Goal: Task Accomplishment & Management: Complete application form

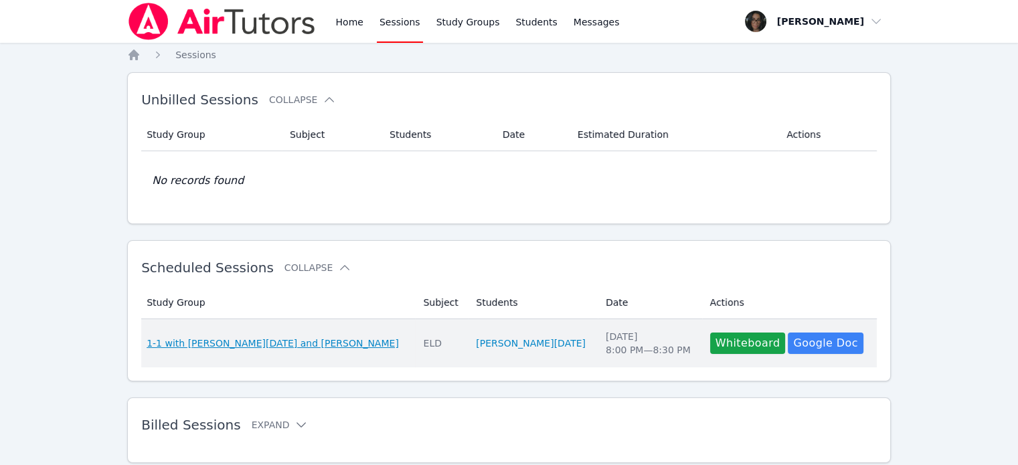
click at [253, 345] on span "1-1 with [PERSON_NAME][DATE] and [PERSON_NAME]" at bounding box center [273, 343] width 252 height 13
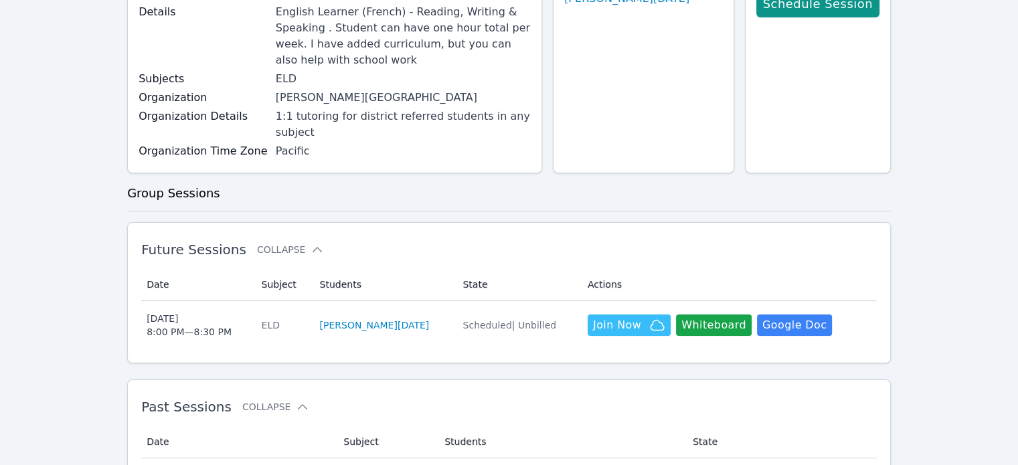
scroll to position [154, 0]
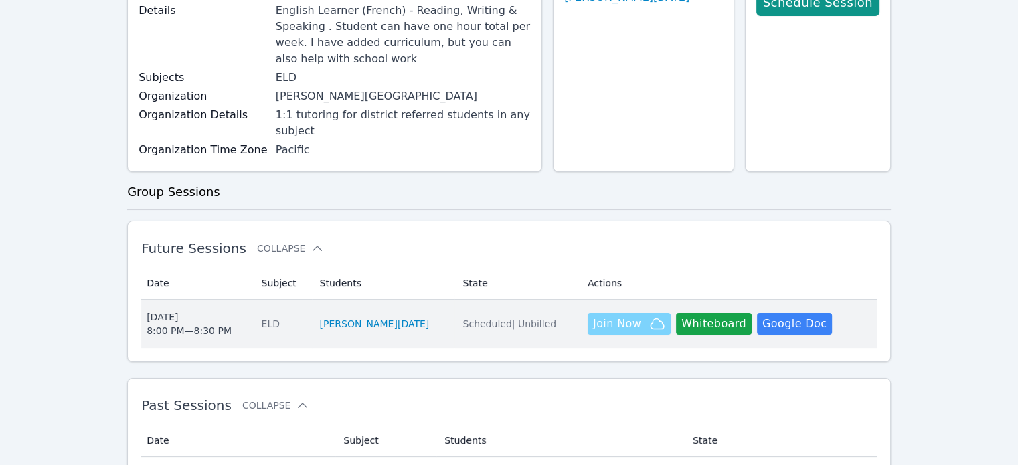
click at [604, 316] on span "Join Now" at bounding box center [617, 324] width 48 height 16
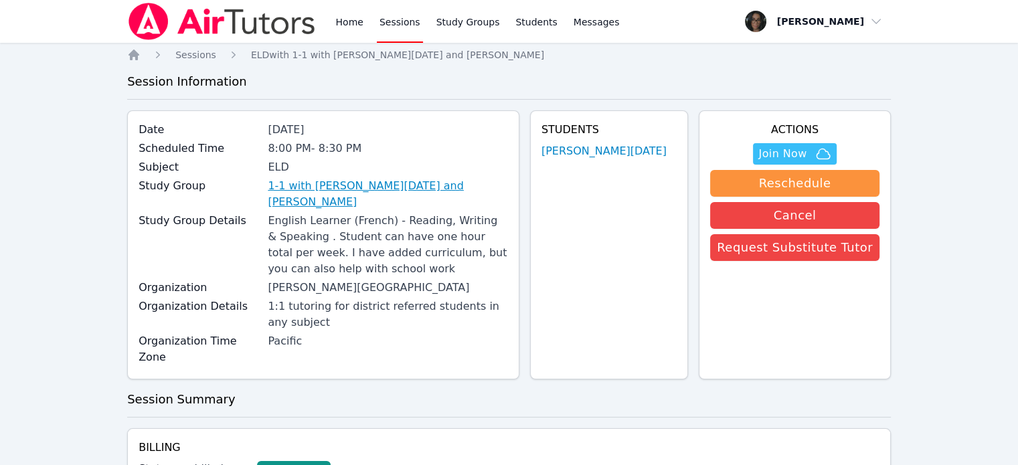
click at [344, 190] on link "1-1 with [PERSON_NAME][DATE] and [PERSON_NAME]" at bounding box center [388, 194] width 240 height 32
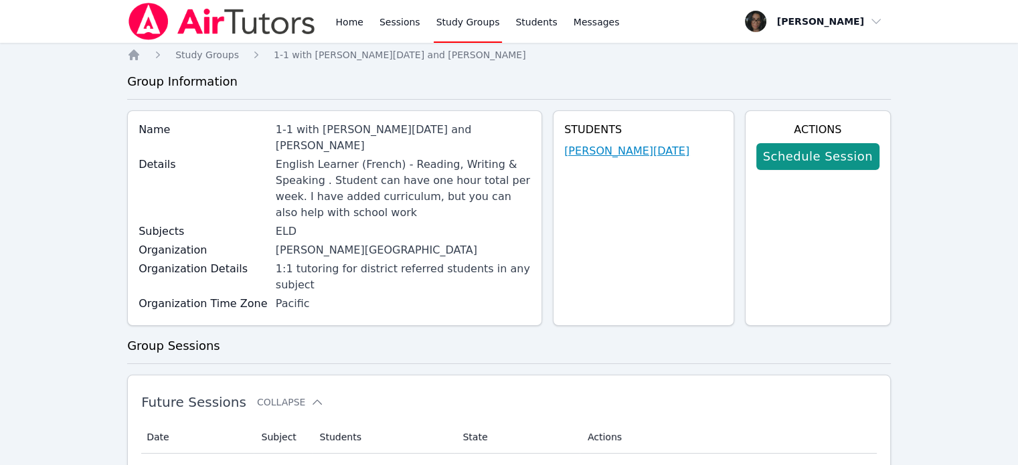
click at [638, 153] on link "[PERSON_NAME][DATE]" at bounding box center [626, 151] width 125 height 16
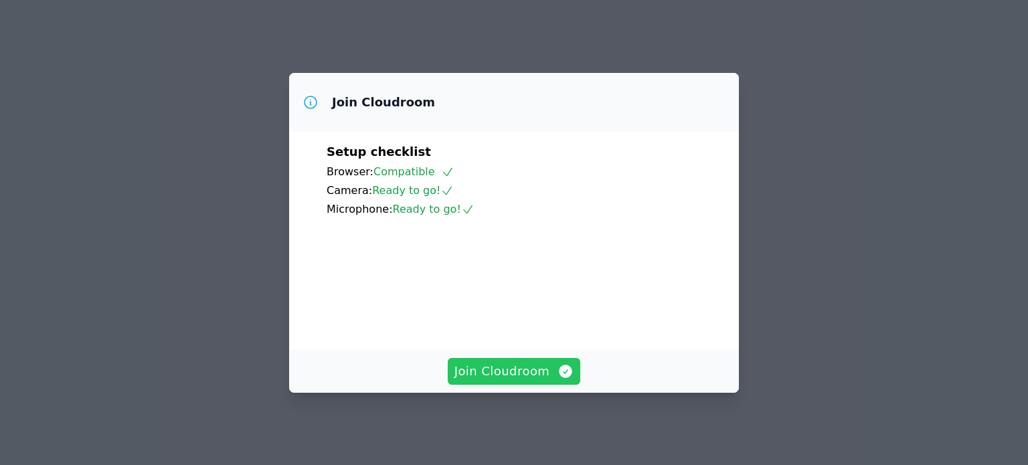
click at [525, 368] on span "Join Cloudroom" at bounding box center [514, 371] width 120 height 19
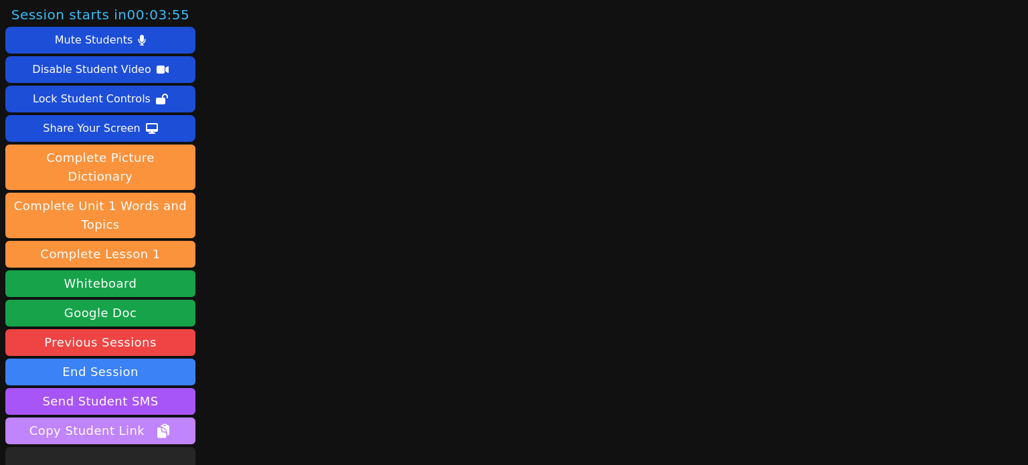
scroll to position [75, 0]
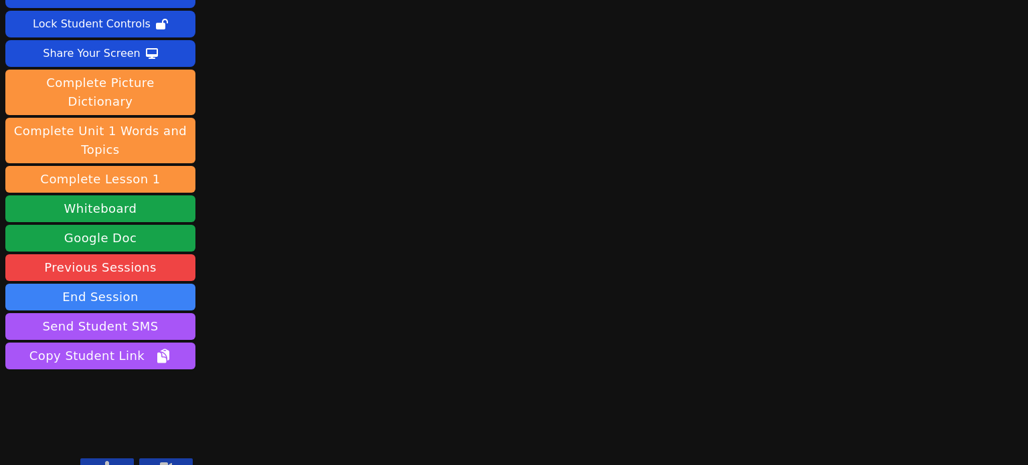
click at [109, 461] on icon at bounding box center [107, 466] width 8 height 11
click at [161, 462] on icon at bounding box center [166, 466] width 12 height 8
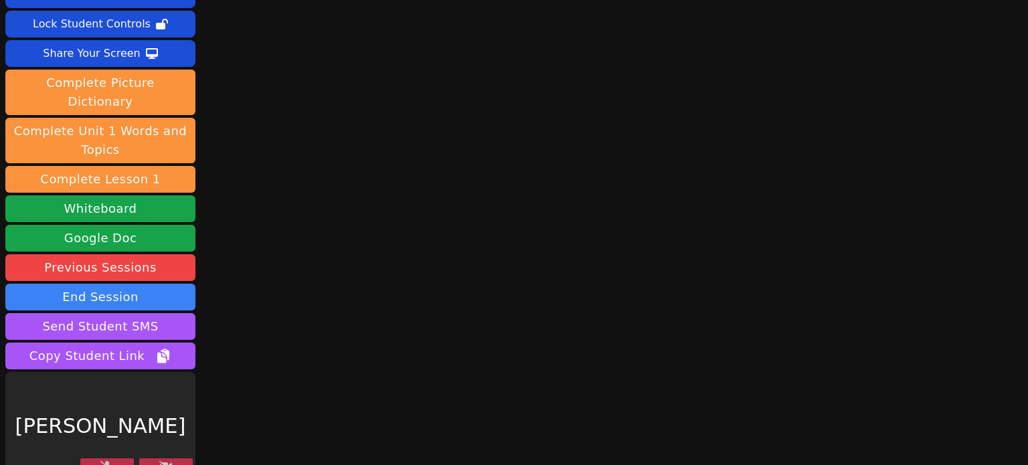
click at [108, 458] on button at bounding box center [107, 466] width 54 height 16
click at [133, 458] on button at bounding box center [107, 466] width 54 height 16
click at [160, 461] on icon at bounding box center [165, 466] width 13 height 11
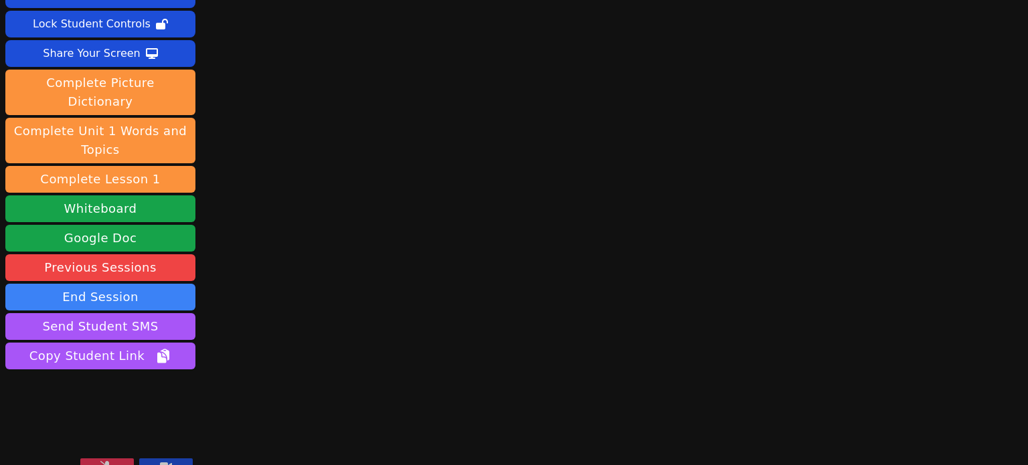
click at [160, 462] on icon at bounding box center [166, 466] width 12 height 8
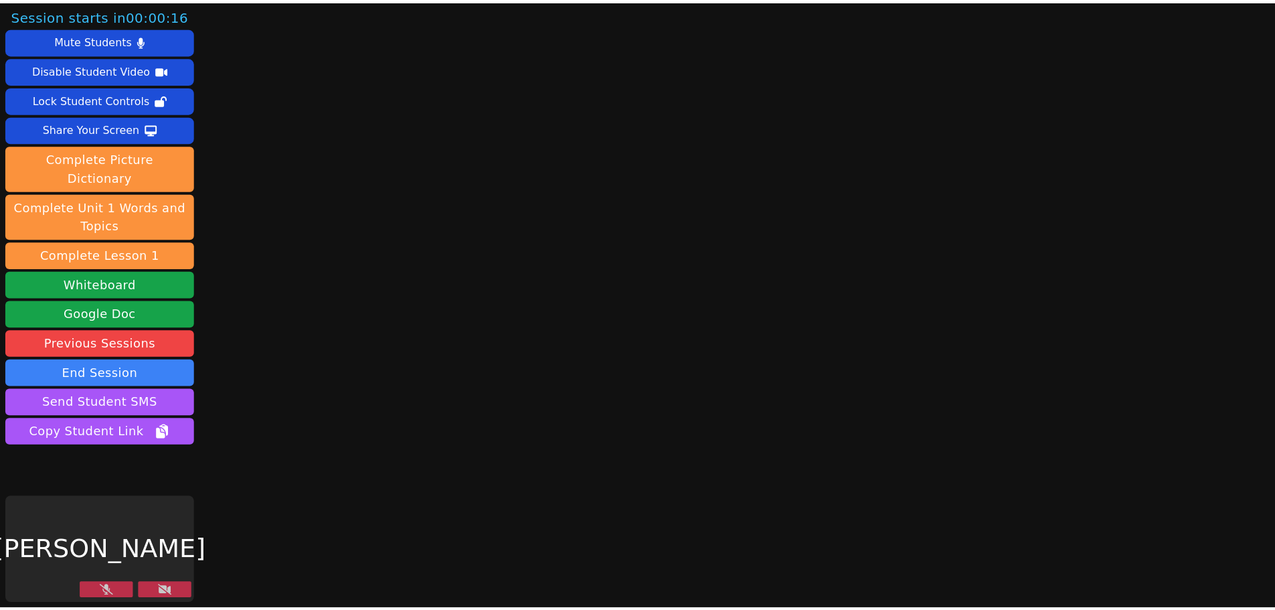
scroll to position [0, 0]
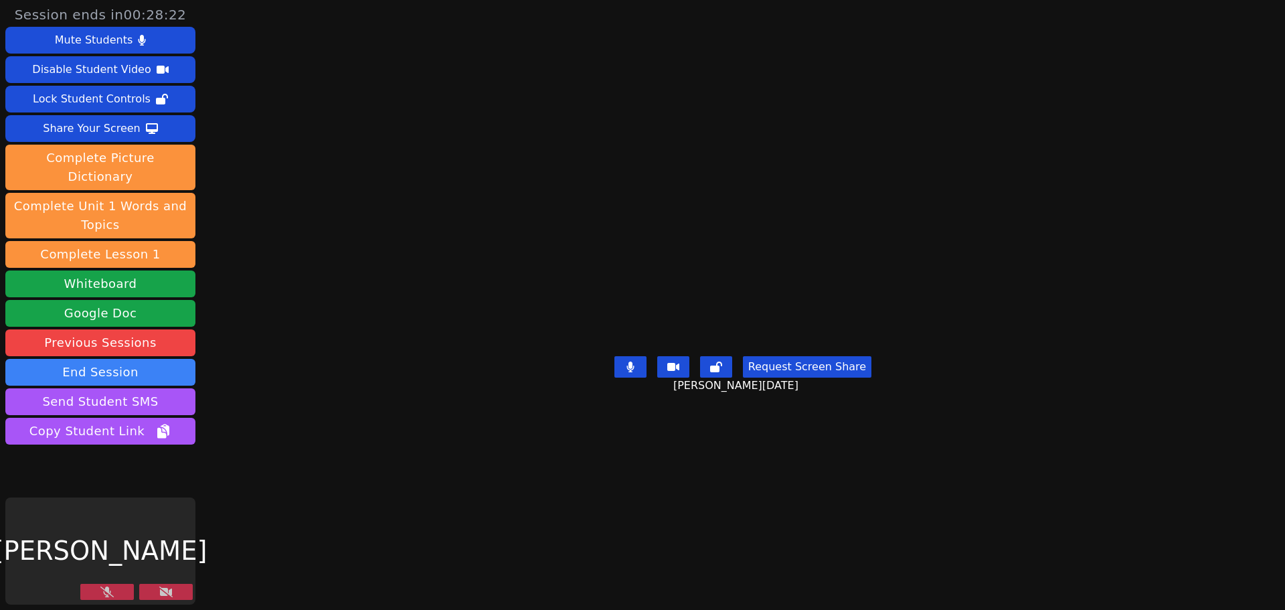
click at [96, 464] on button at bounding box center [107, 592] width 54 height 16
click at [164, 464] on icon at bounding box center [165, 591] width 13 height 11
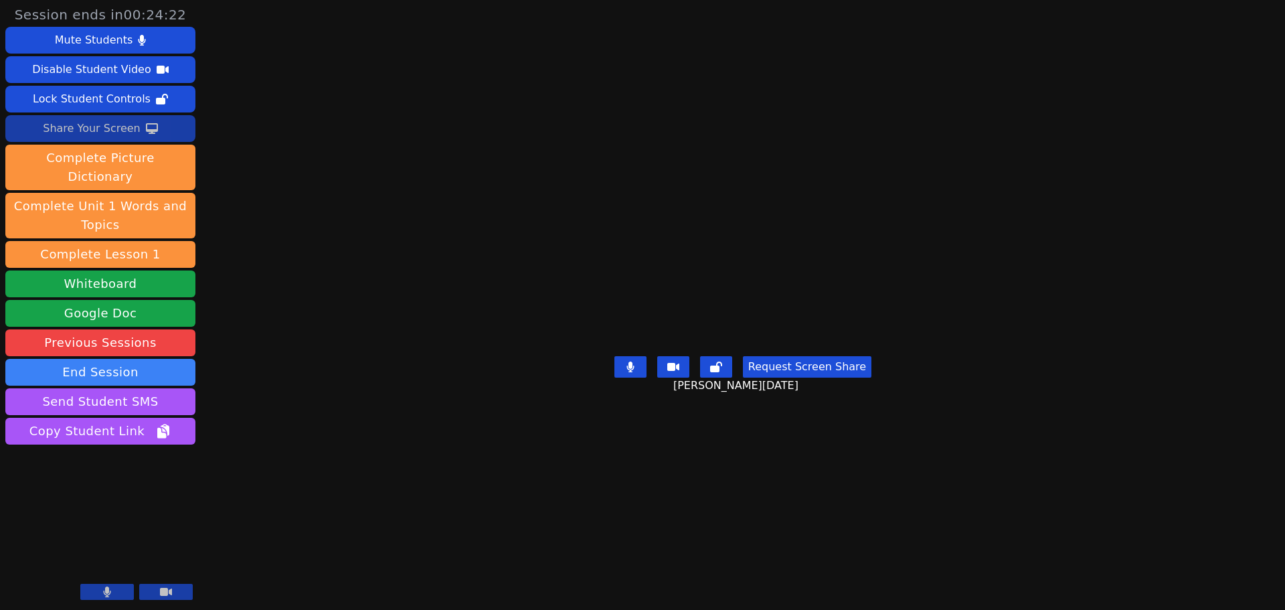
click at [100, 136] on div "Share Your Screen" at bounding box center [92, 128] width 98 height 21
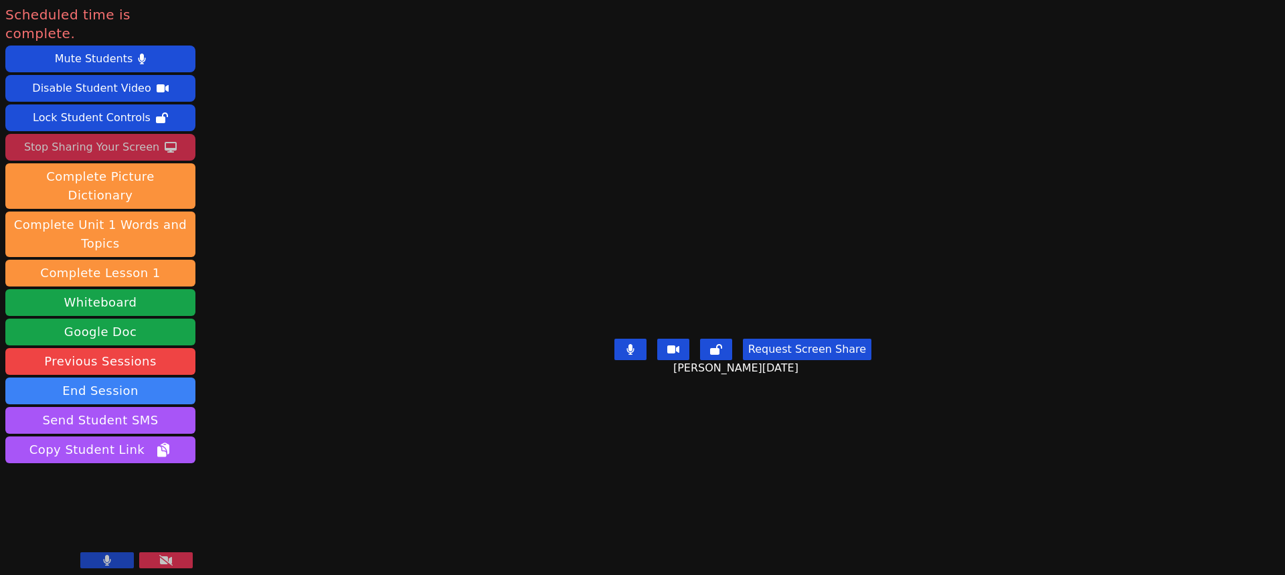
click at [163, 464] on icon at bounding box center [165, 560] width 13 height 11
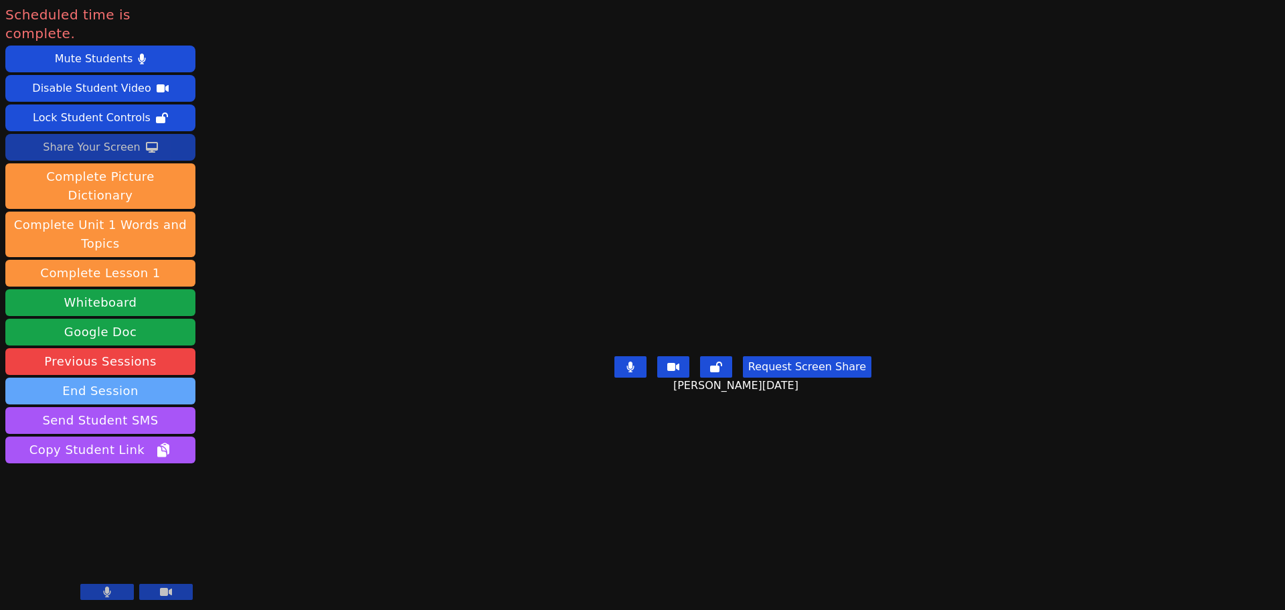
click at [169, 377] on button "End Session" at bounding box center [100, 390] width 190 height 27
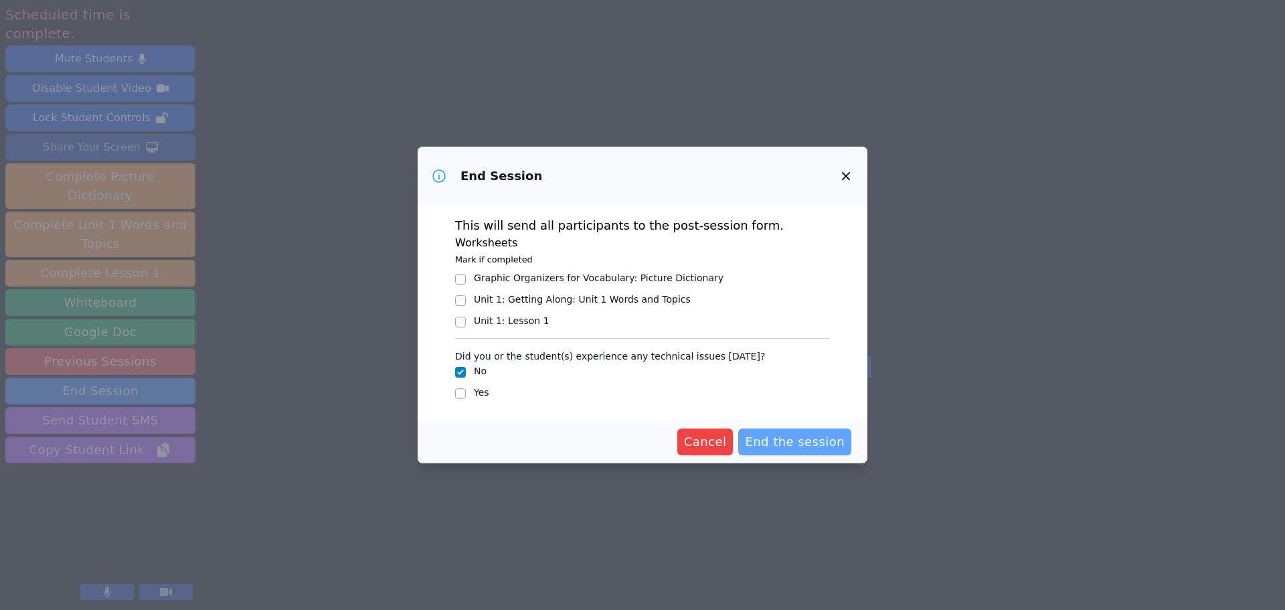
click at [786, 439] on span "End the session" at bounding box center [795, 441] width 100 height 19
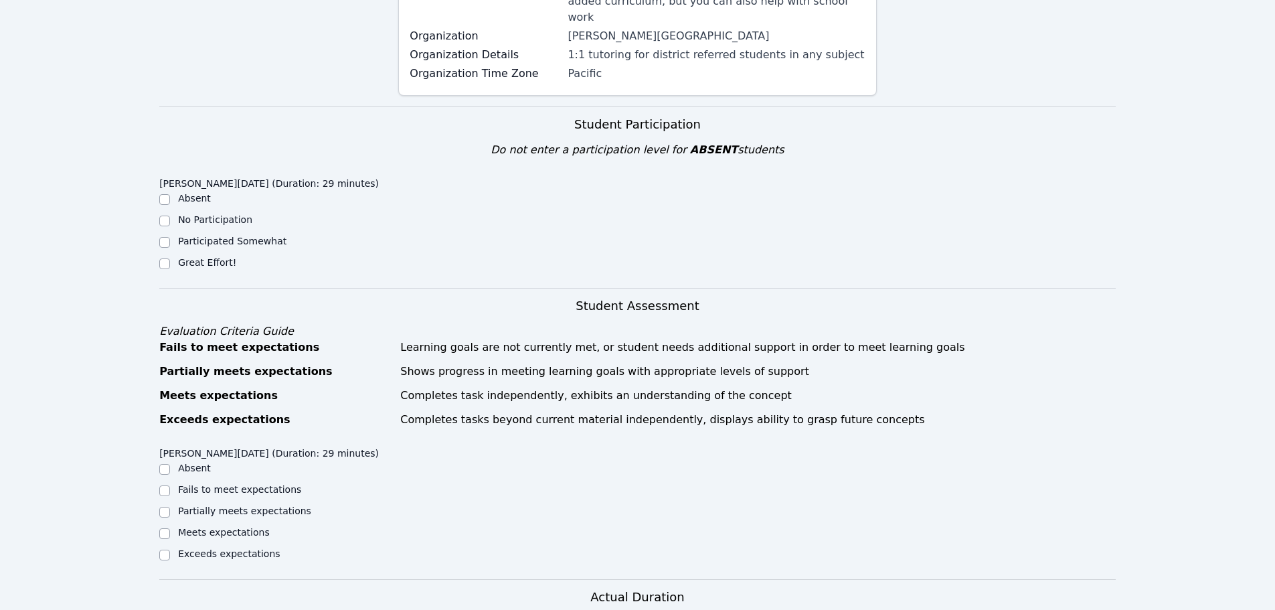
scroll to position [270, 0]
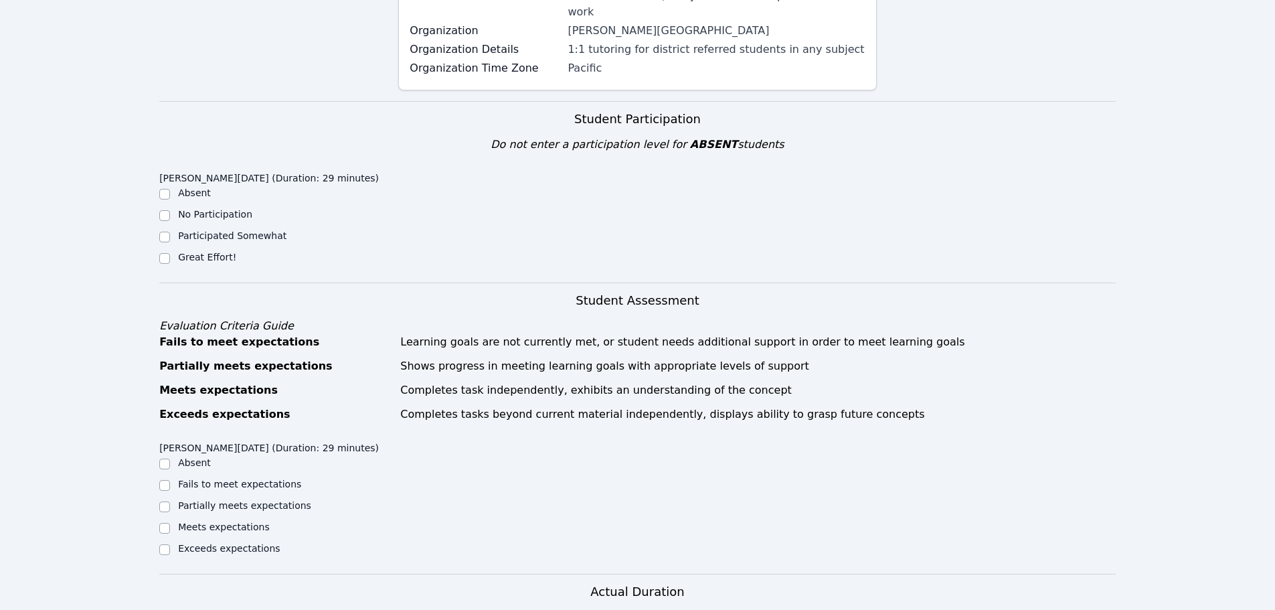
click at [197, 252] on label "Great Effort!" at bounding box center [207, 257] width 58 height 11
click at [170, 253] on input "Great Effort!" at bounding box center [164, 258] width 11 height 11
checkbox input "true"
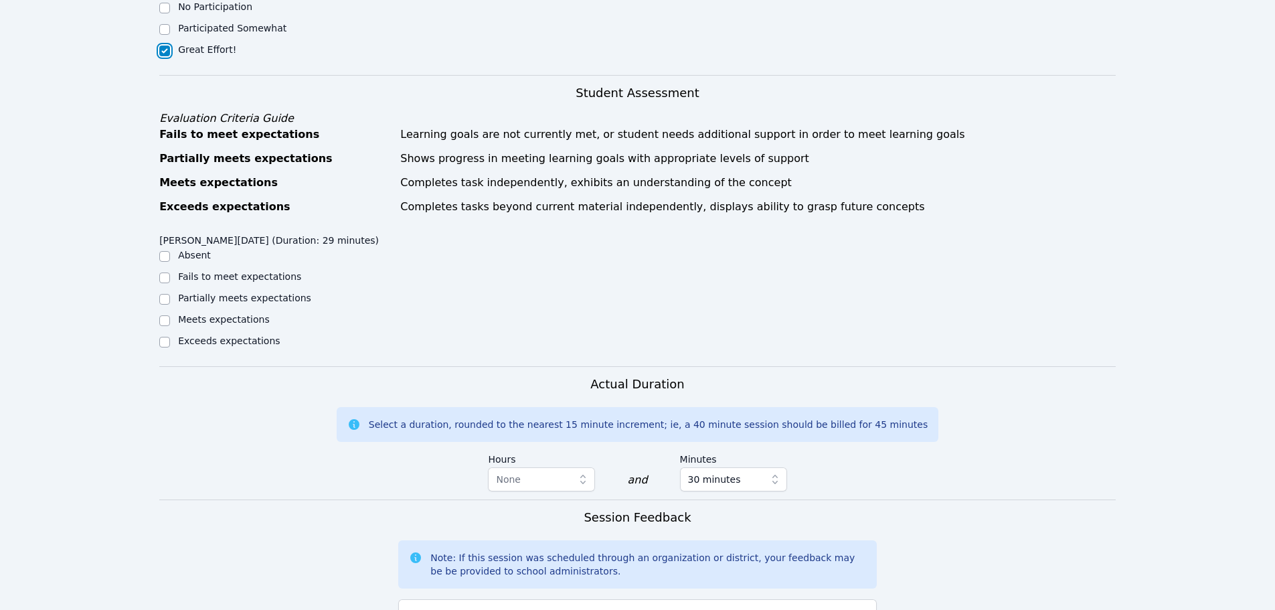
scroll to position [481, 0]
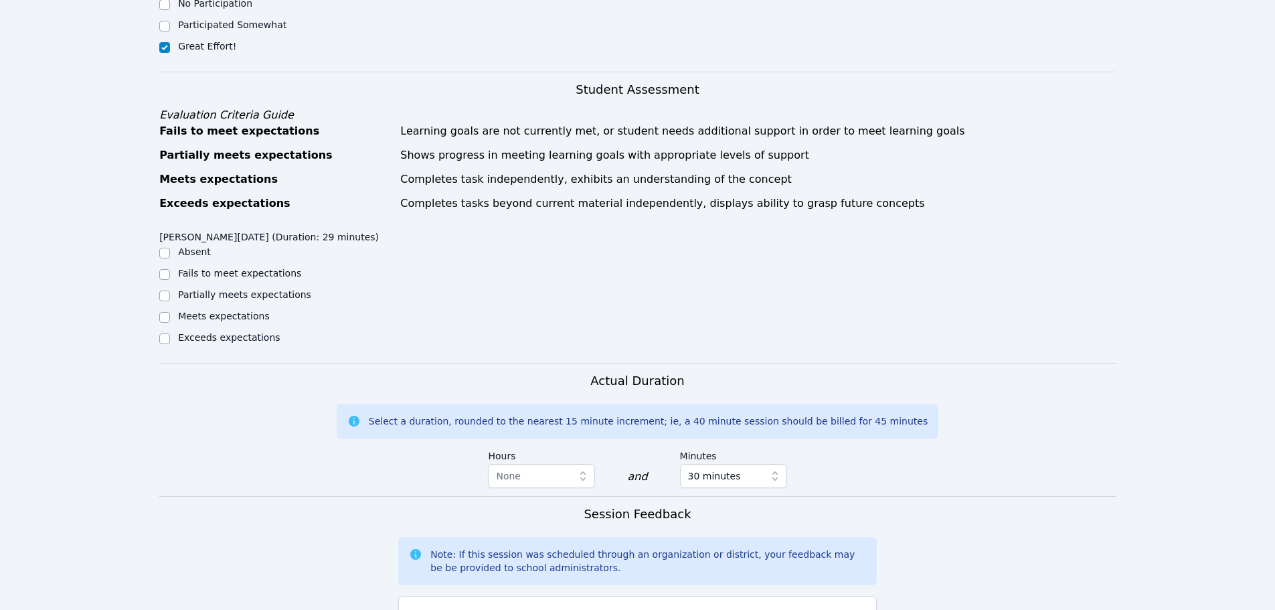
click at [232, 332] on label "Exceeds expectations" at bounding box center [229, 337] width 102 height 11
click at [170, 333] on input "Exceeds expectations" at bounding box center [164, 338] width 11 height 11
checkbox input "true"
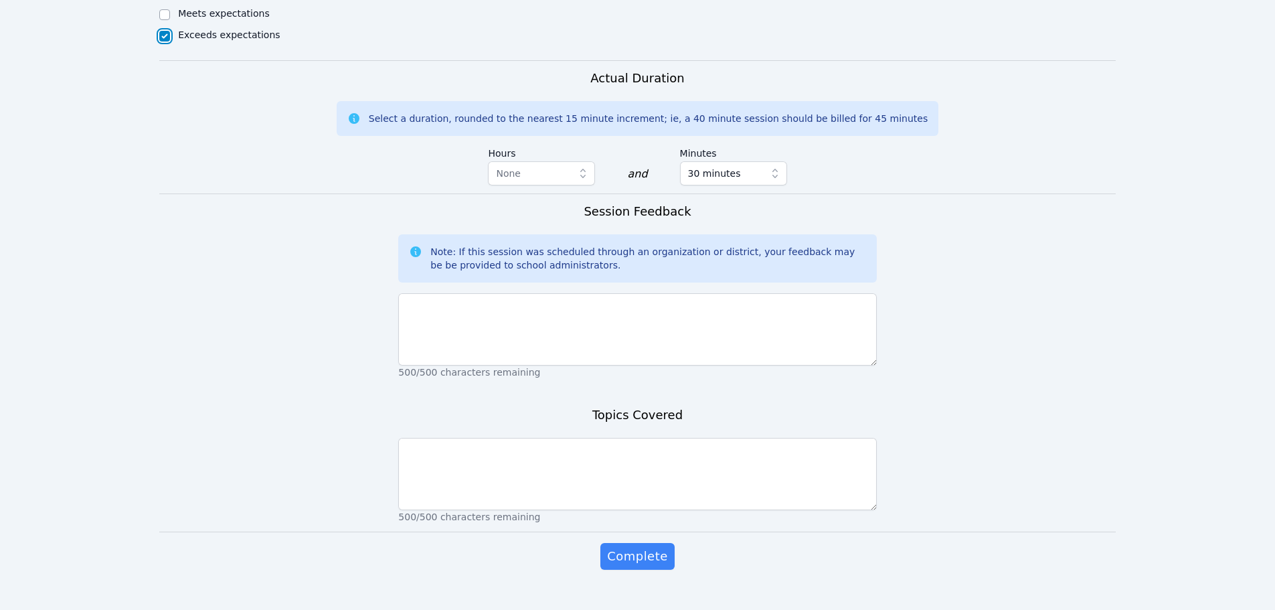
scroll to position [792, 0]
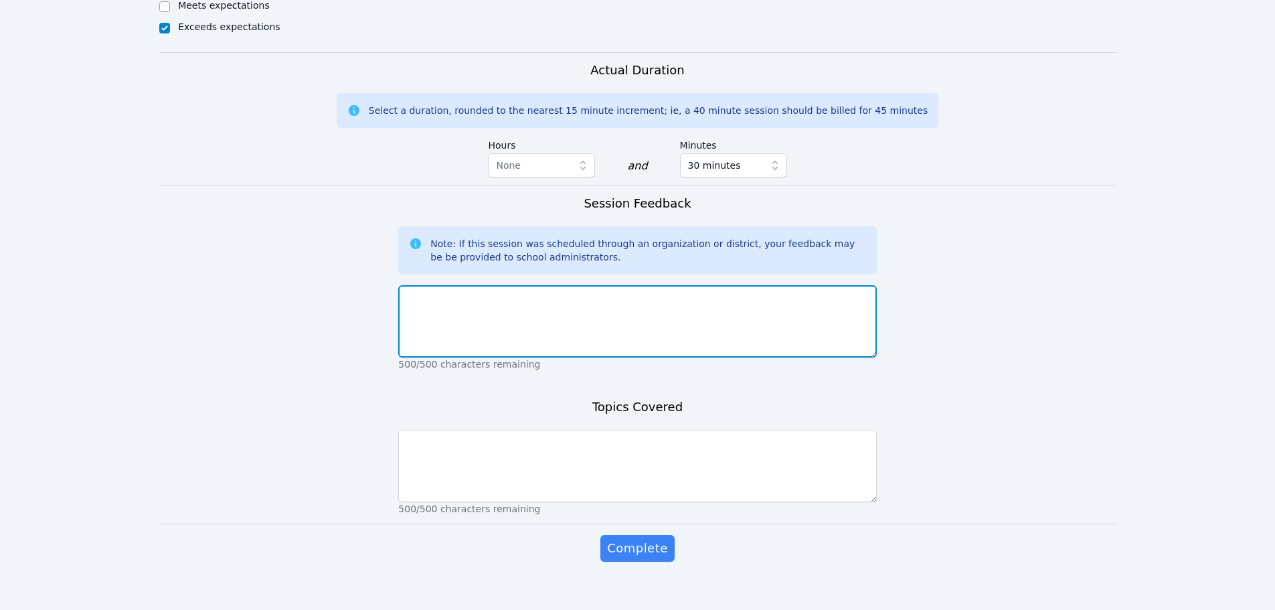
click at [547, 293] on textarea at bounding box center [637, 321] width 478 height 72
type textarea "S"
type textarea "The connection was not very strong and at one point we were disconnected. We we…"
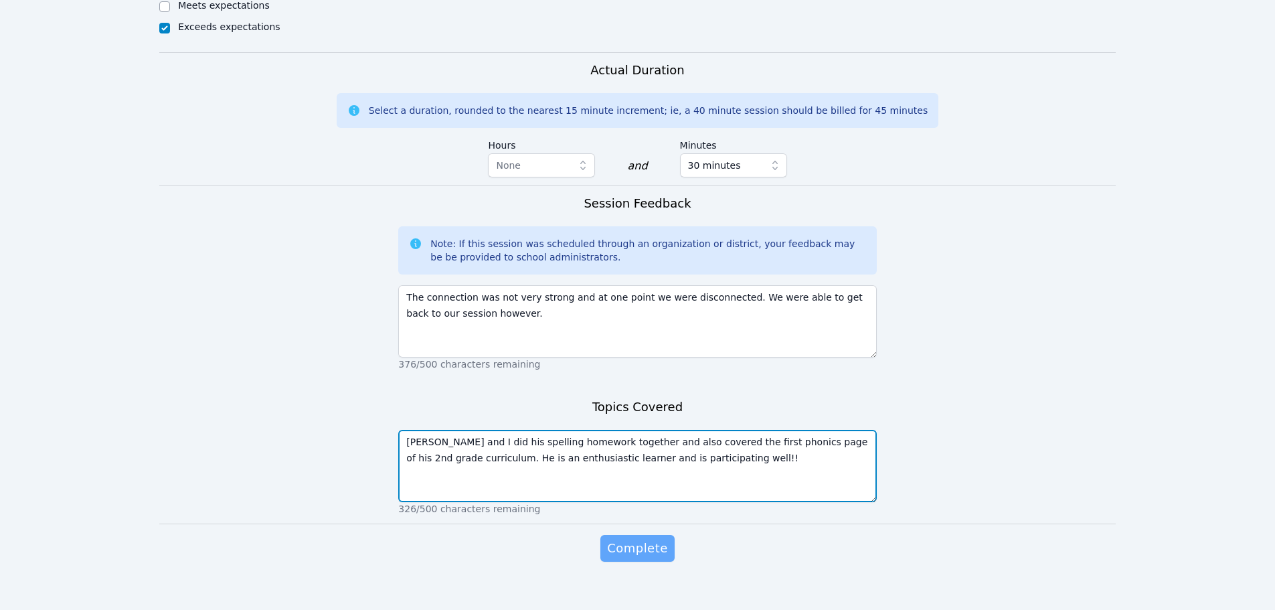
type textarea "Nolan and I did his spelling homework together and also covered the first phoni…"
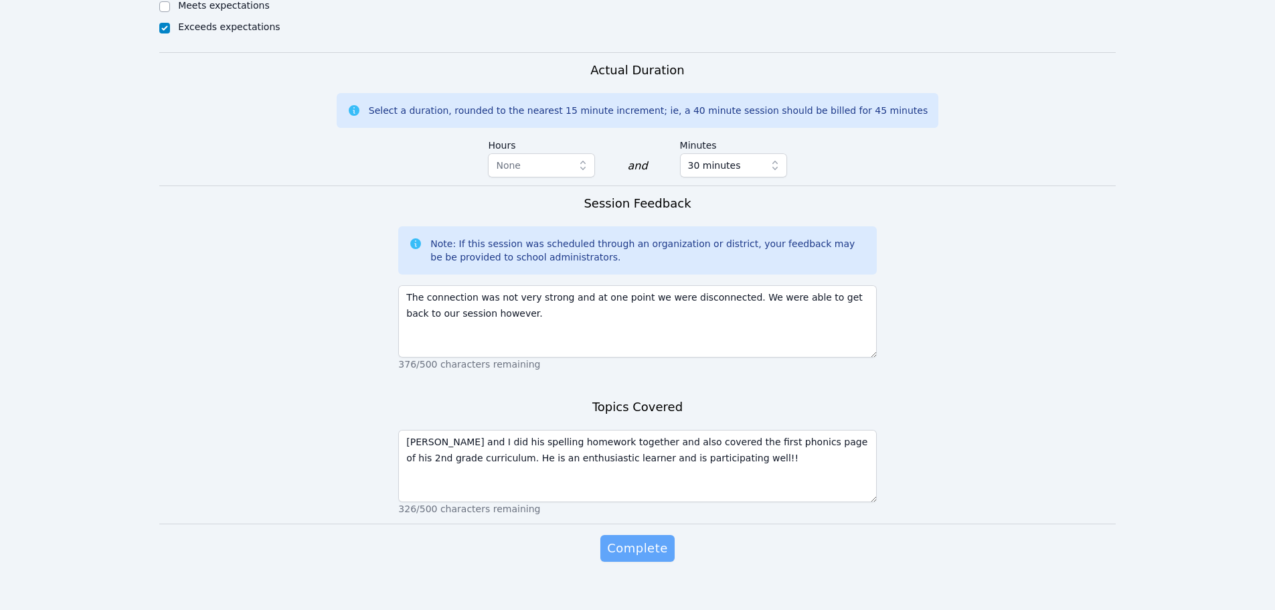
click at [661, 464] on span "Complete" at bounding box center [637, 548] width 60 height 19
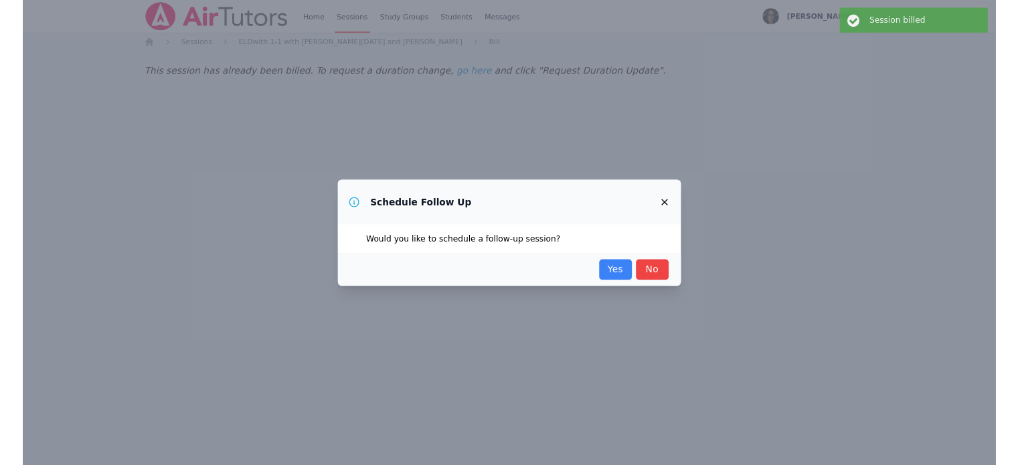
scroll to position [0, 0]
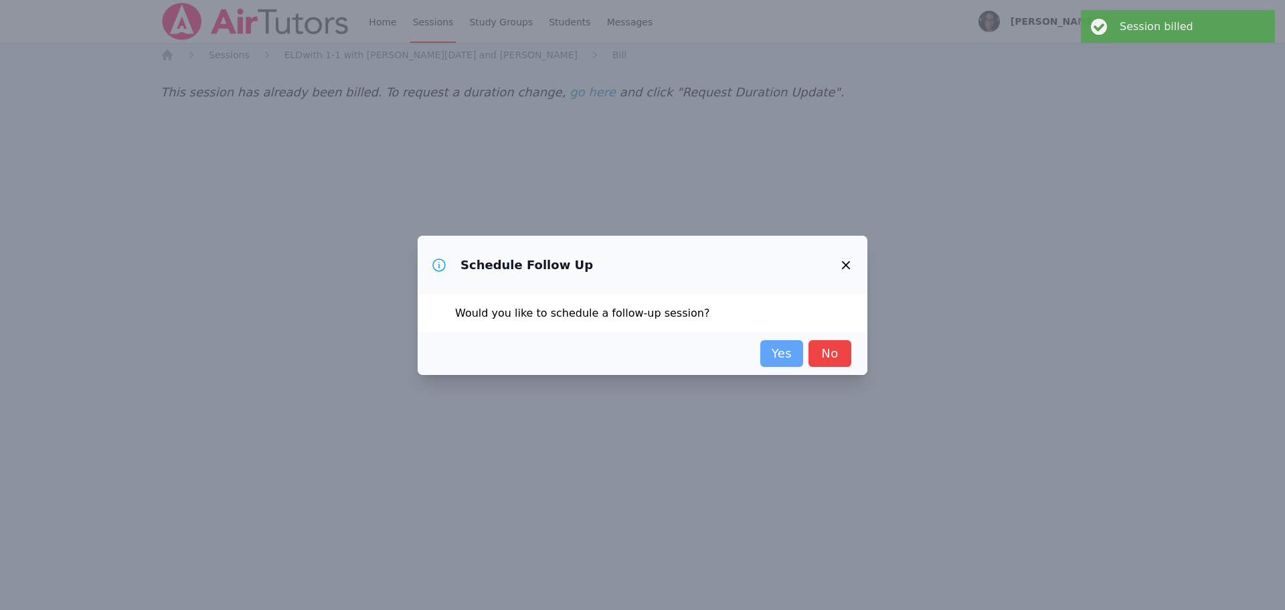
click at [776, 349] on link "Yes" at bounding box center [781, 353] width 43 height 27
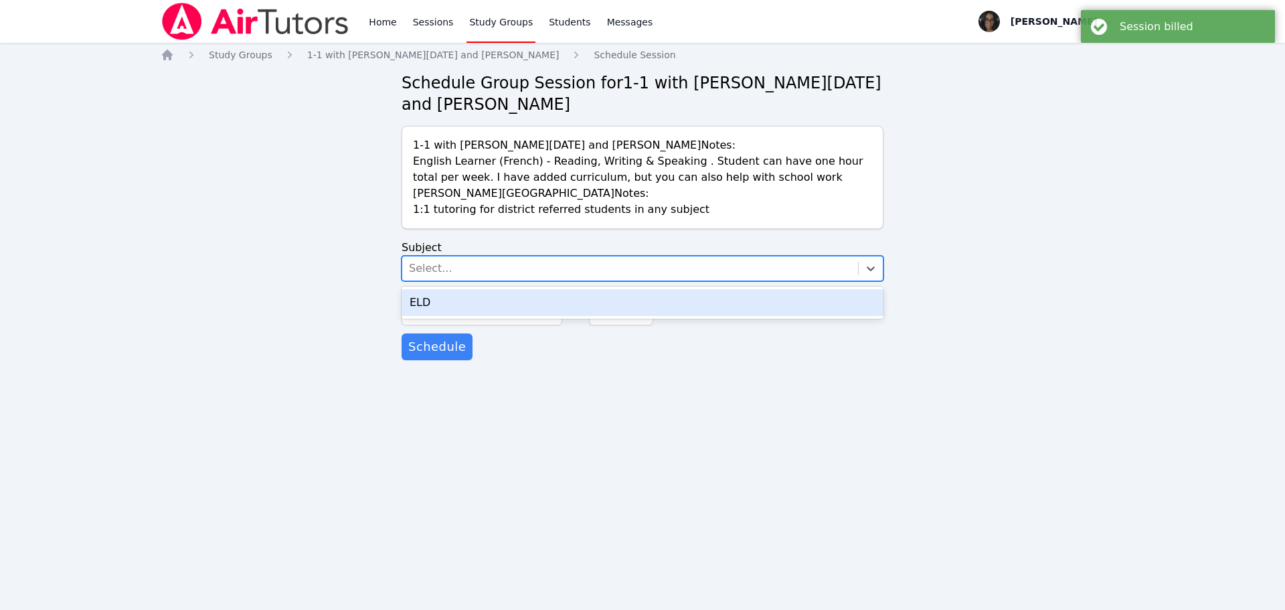
click at [553, 263] on div "Select..." at bounding box center [630, 268] width 456 height 24
click at [498, 298] on div "ELD" at bounding box center [643, 302] width 482 height 27
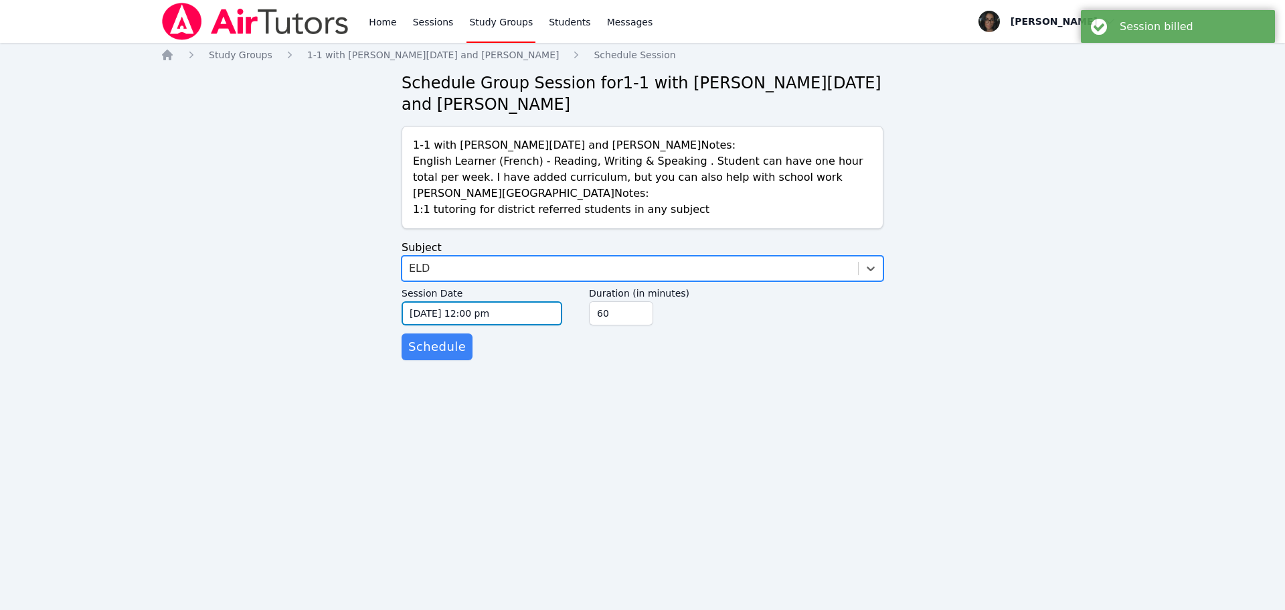
click at [509, 307] on input "09/25/2025 12:00 pm" at bounding box center [482, 313] width 161 height 24
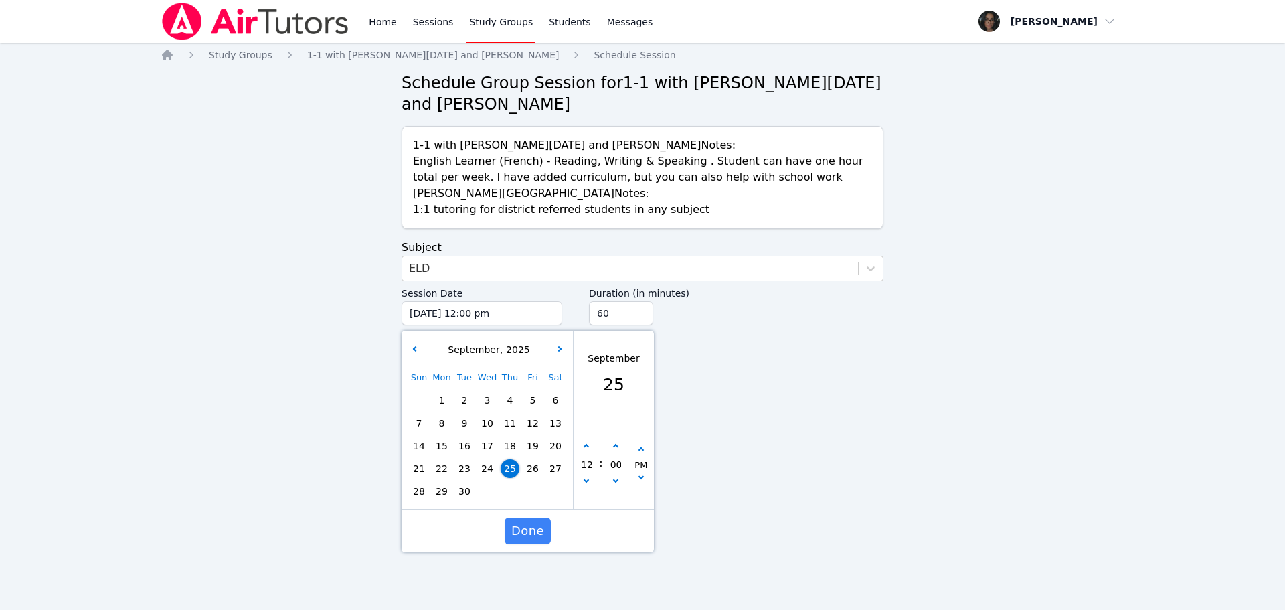
click at [434, 464] on span "29" at bounding box center [441, 491] width 19 height 19
click at [692, 333] on form "Subject ELD Session Date 09/29/2025 12:00 pm 9/29/2025 12:00 pm September , 202…" at bounding box center [643, 300] width 482 height 120
click at [590, 464] on button "button" at bounding box center [586, 482] width 13 height 13
type input "09/29/2025 11:00 am"
type input "11"
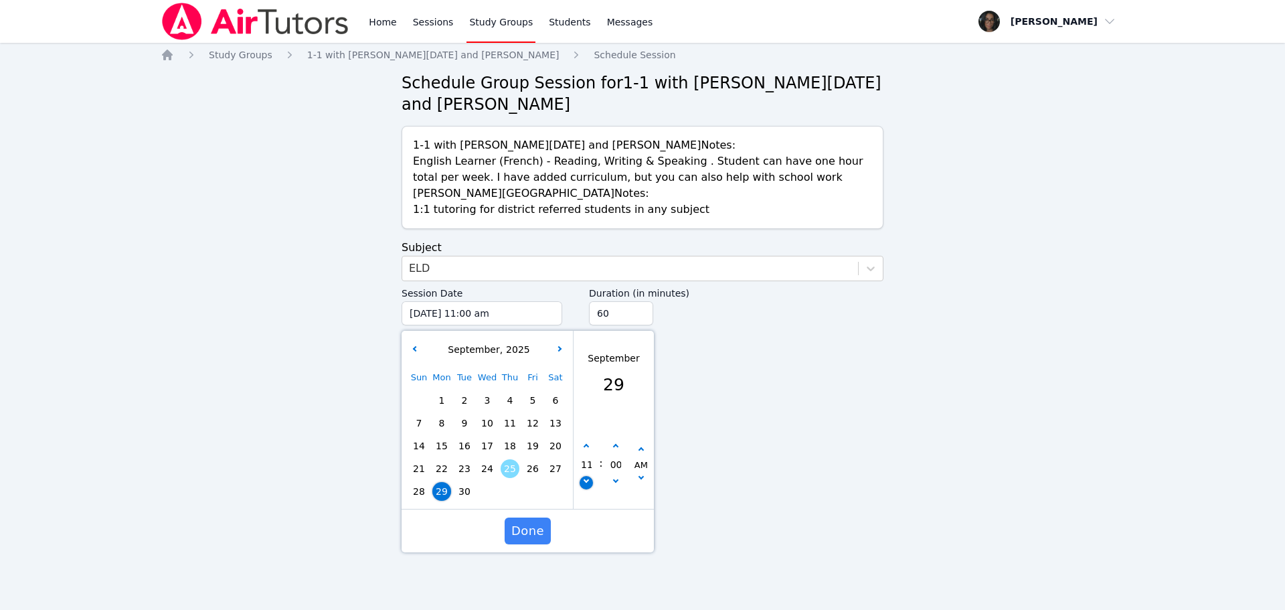
click at [590, 464] on button "button" at bounding box center [586, 482] width 13 height 13
type input "09/29/2025 10:00 am"
type input "10"
click at [590, 464] on button "button" at bounding box center [586, 482] width 13 height 13
type input "09/29/2025 09:00 am"
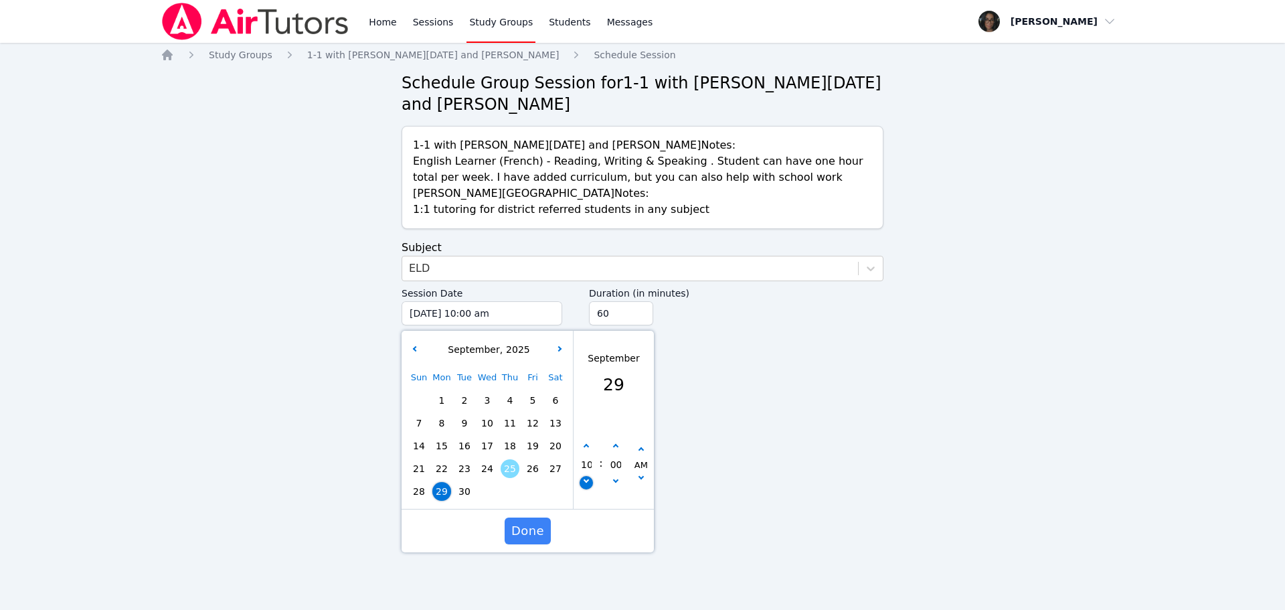
type input "09"
click at [590, 464] on button "button" at bounding box center [586, 482] width 13 height 13
type input "09/29/2025 08:00 am"
type input "08"
click at [590, 464] on button "button" at bounding box center [586, 482] width 13 height 13
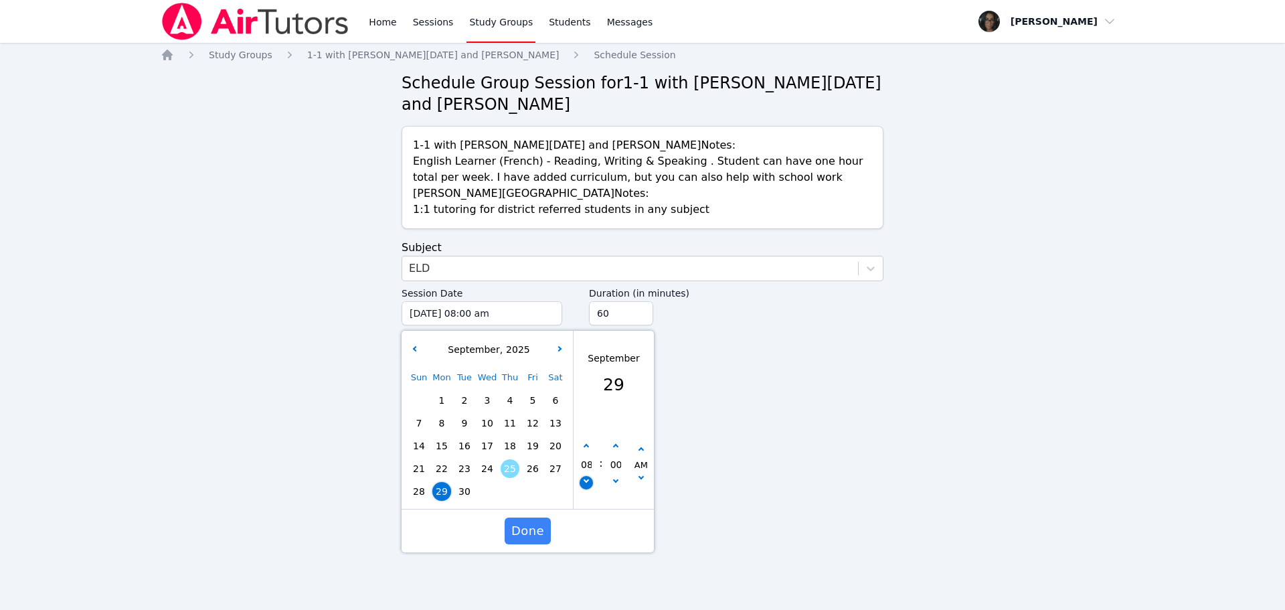
type input "09/29/2025 07:00 am"
type input "07"
click at [588, 449] on button "button" at bounding box center [586, 446] width 13 height 13
type input "09/29/2025 08:00 am"
type input "08"
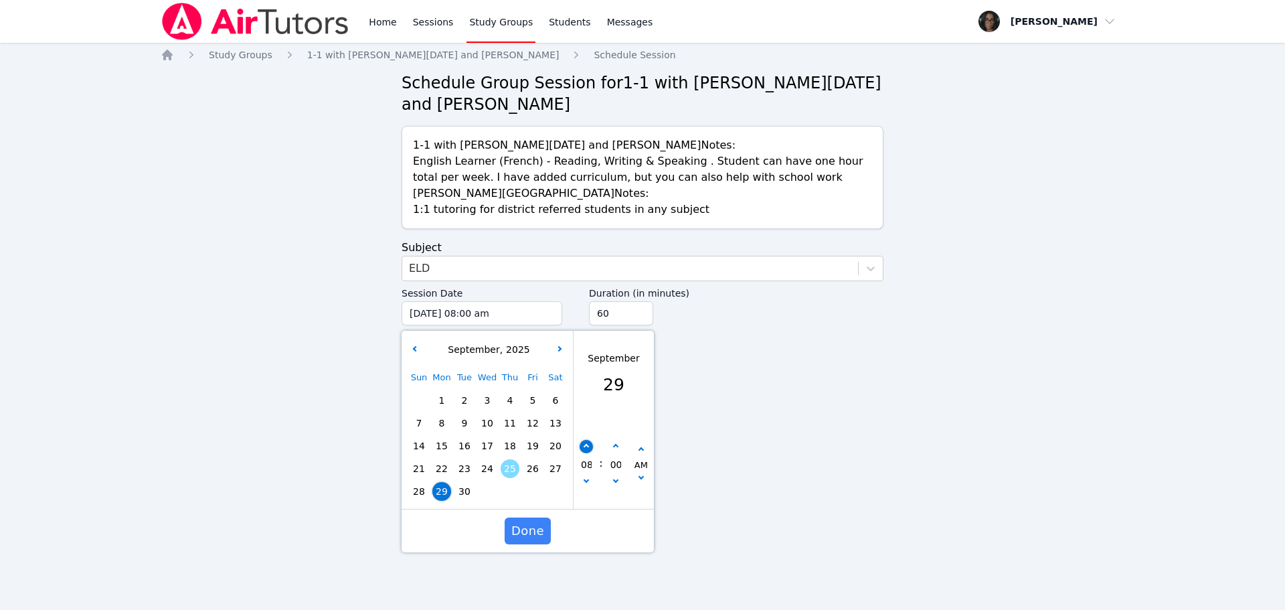
click at [588, 449] on button "button" at bounding box center [586, 446] width 13 height 13
type input "09/29/2025 09:00 am"
type input "09"
click at [588, 449] on button "button" at bounding box center [586, 446] width 13 height 13
type input "09/29/2025 10:00 am"
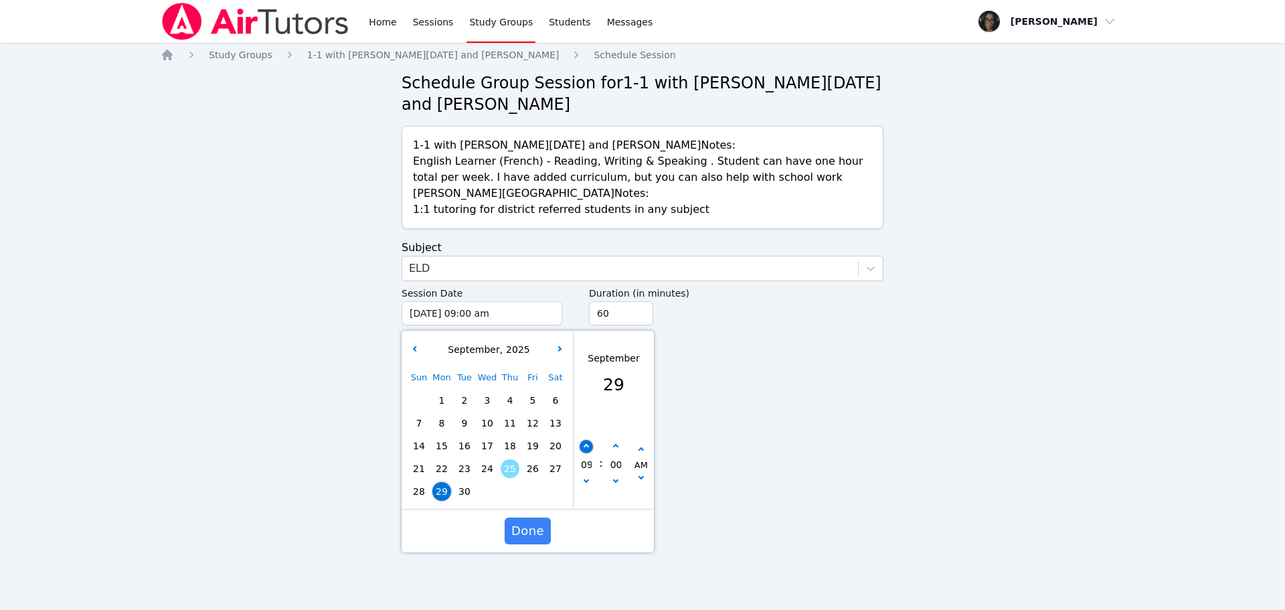
type input "10"
click at [588, 464] on button "button" at bounding box center [586, 482] width 13 height 13
type input "09/29/2025 09:00 am"
type input "09"
click at [588, 464] on button "button" at bounding box center [586, 482] width 13 height 13
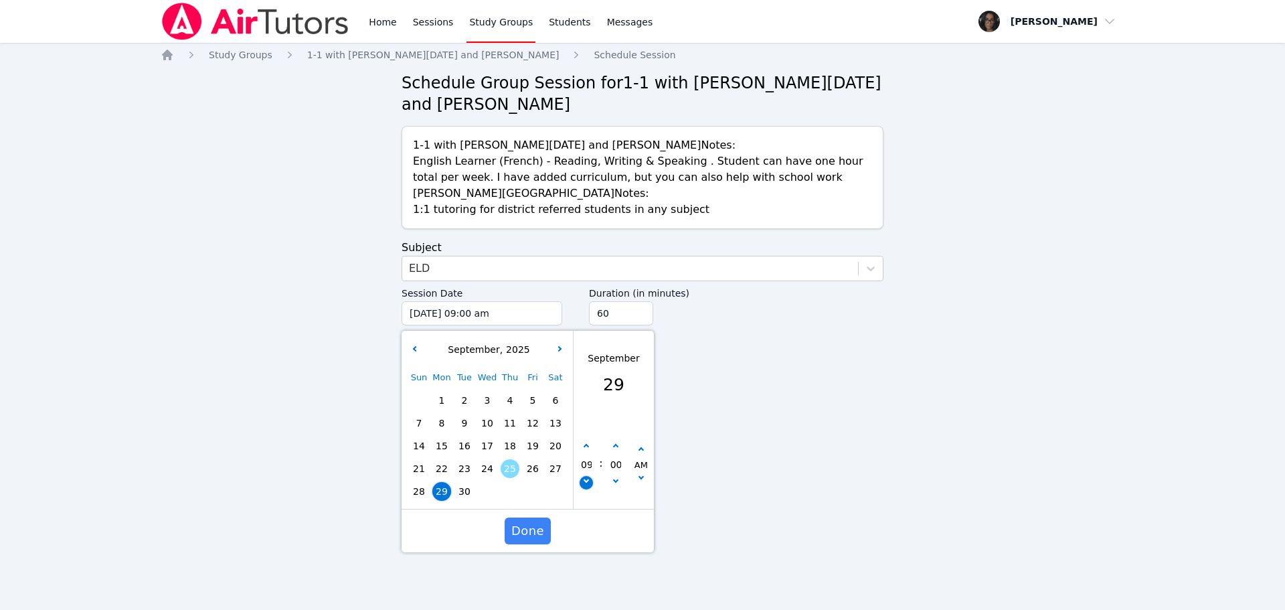
type input "09/29/2025 08:00 am"
type input "08"
click at [588, 464] on button "button" at bounding box center [586, 482] width 13 height 13
type input "09/29/2025 07:00 am"
type input "07"
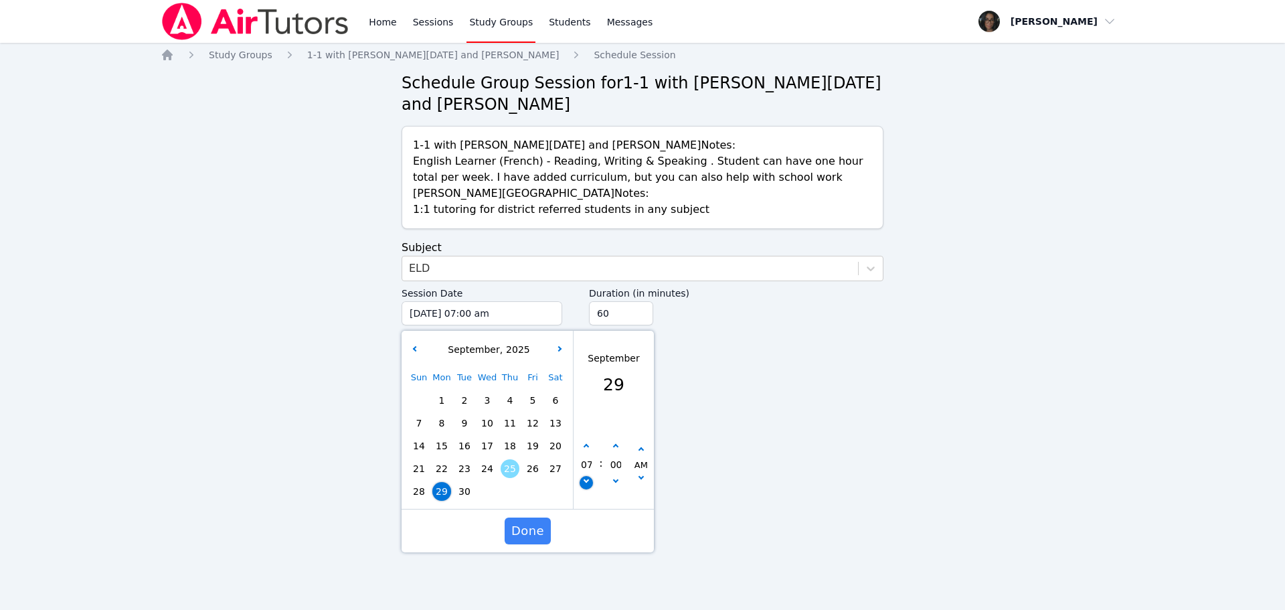
click at [588, 464] on button "button" at bounding box center [586, 482] width 13 height 13
type input "09/29/2025 06:00 am"
type input "06"
click at [588, 464] on button "button" at bounding box center [586, 482] width 13 height 13
type input "09/29/2025 05:00 am"
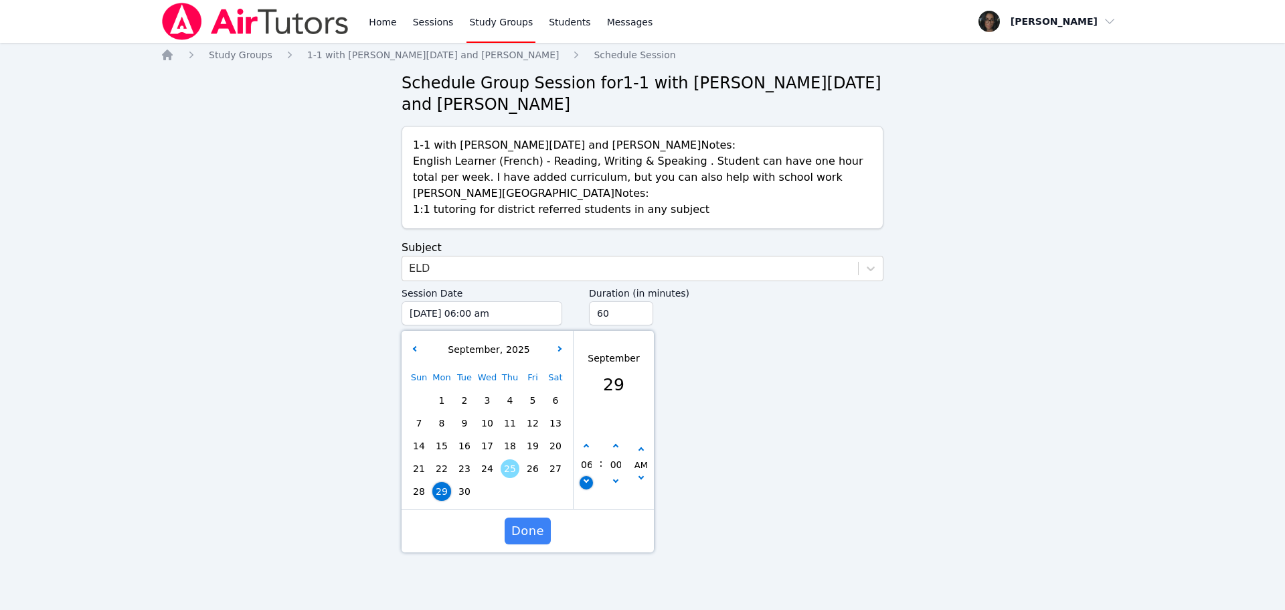
type input "05"
click at [588, 464] on button "button" at bounding box center [586, 482] width 13 height 13
type input "09/29/2025 04:00 am"
type input "04"
click at [588, 464] on button "button" at bounding box center [586, 482] width 13 height 13
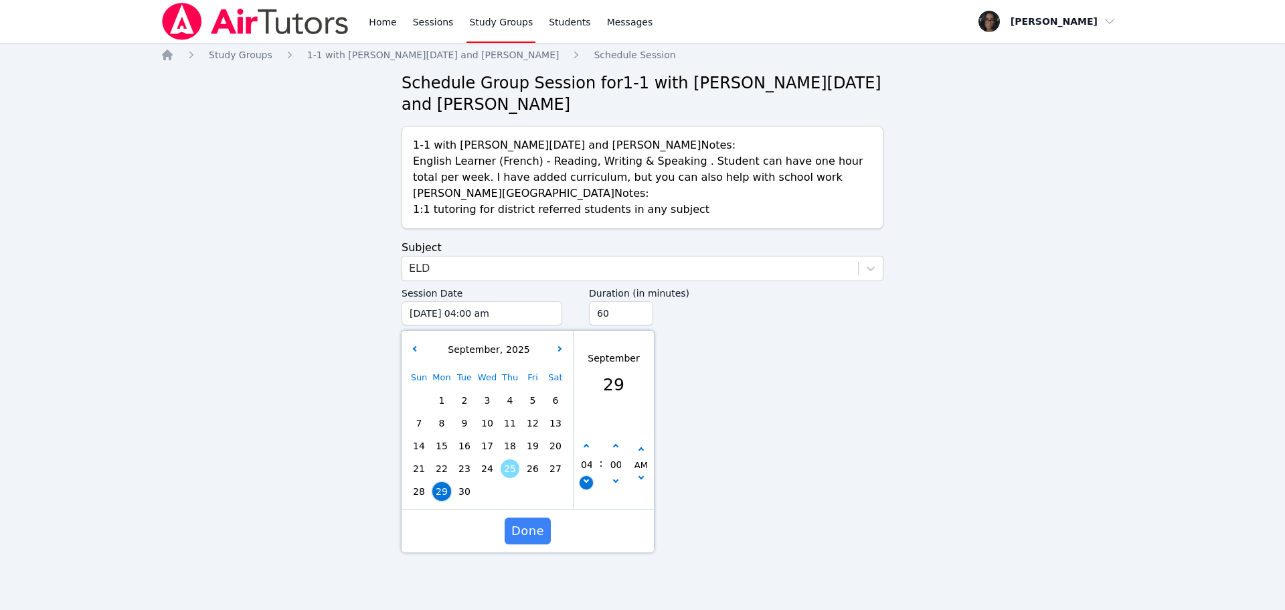
type input "09/29/2025 03:00 am"
type input "03"
click at [588, 464] on button "button" at bounding box center [586, 482] width 13 height 13
type input "09/29/2025 02:00 am"
type input "02"
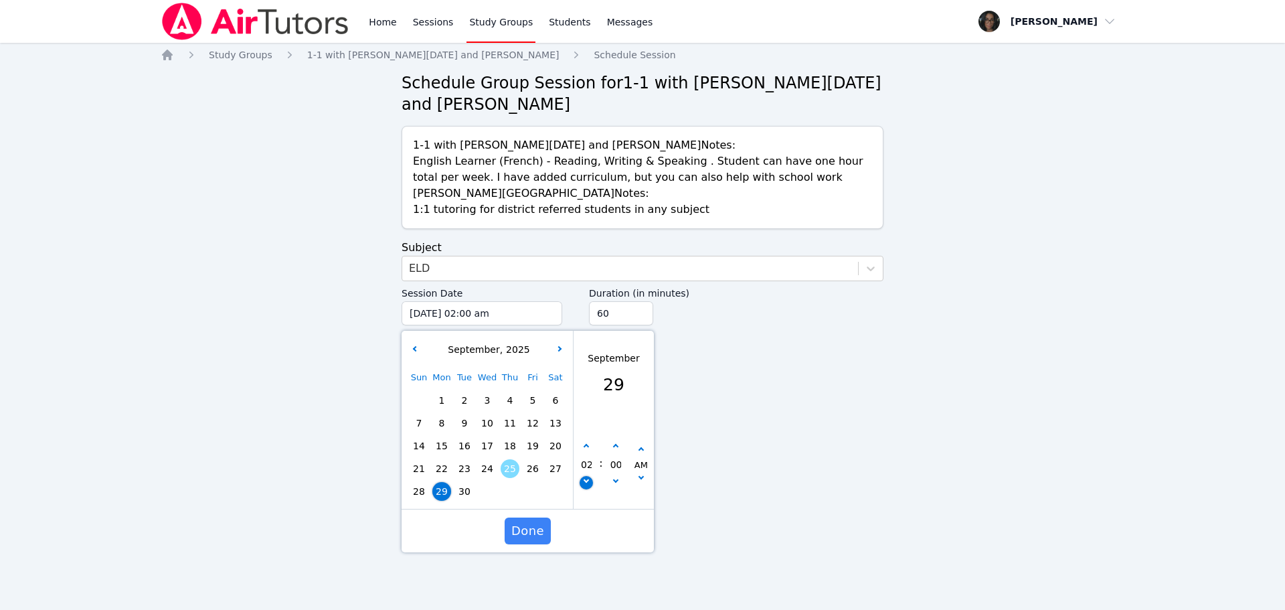
click at [588, 464] on button "button" at bounding box center [586, 482] width 13 height 13
type input "09/29/2025 01:00 am"
type input "01"
click at [588, 464] on button "button" at bounding box center [586, 482] width 13 height 13
type input "09/29/2025 12:00 am"
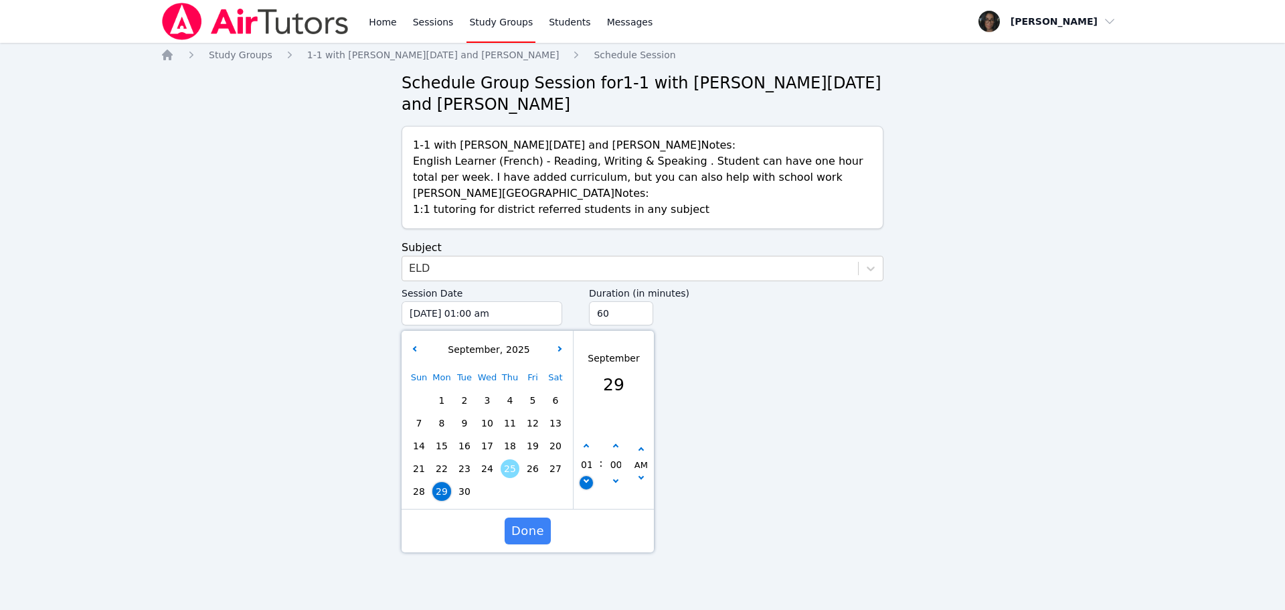
type input "12"
click at [588, 464] on button "button" at bounding box center [586, 482] width 13 height 13
type input "09/28/2025 11:00 pm"
type input "11"
click at [588, 464] on button "button" at bounding box center [586, 482] width 13 height 13
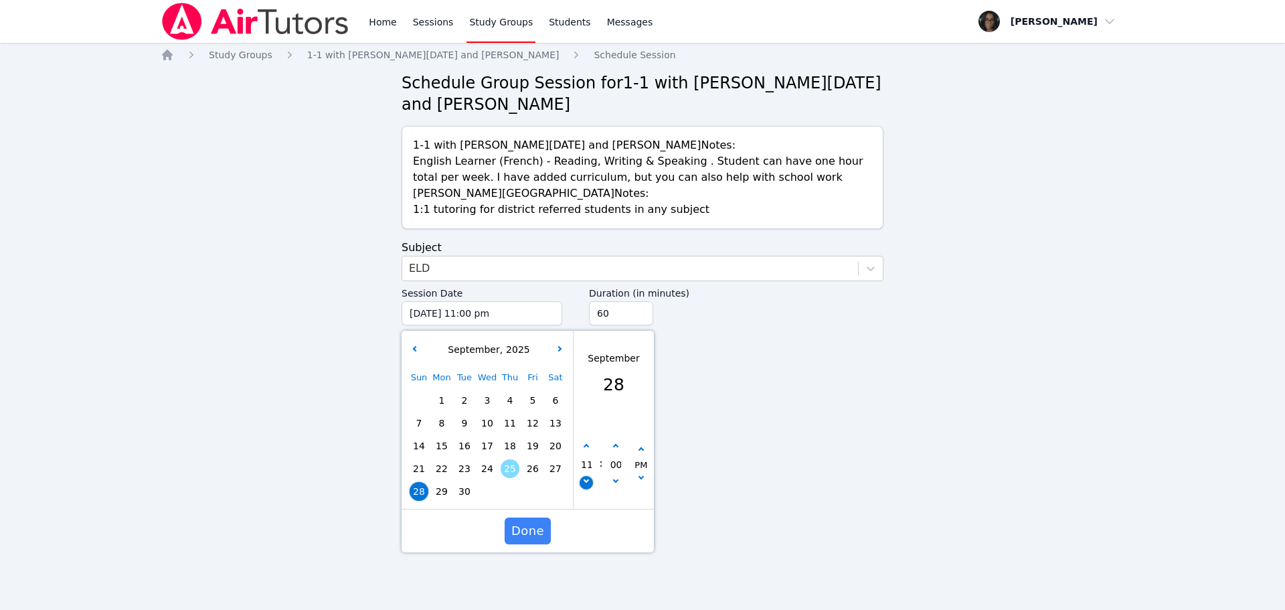
type input "09/28/2025 10:00 pm"
type input "10"
click at [588, 464] on button "button" at bounding box center [586, 482] width 13 height 13
type input "09/28/2025 09:00 pm"
type input "09"
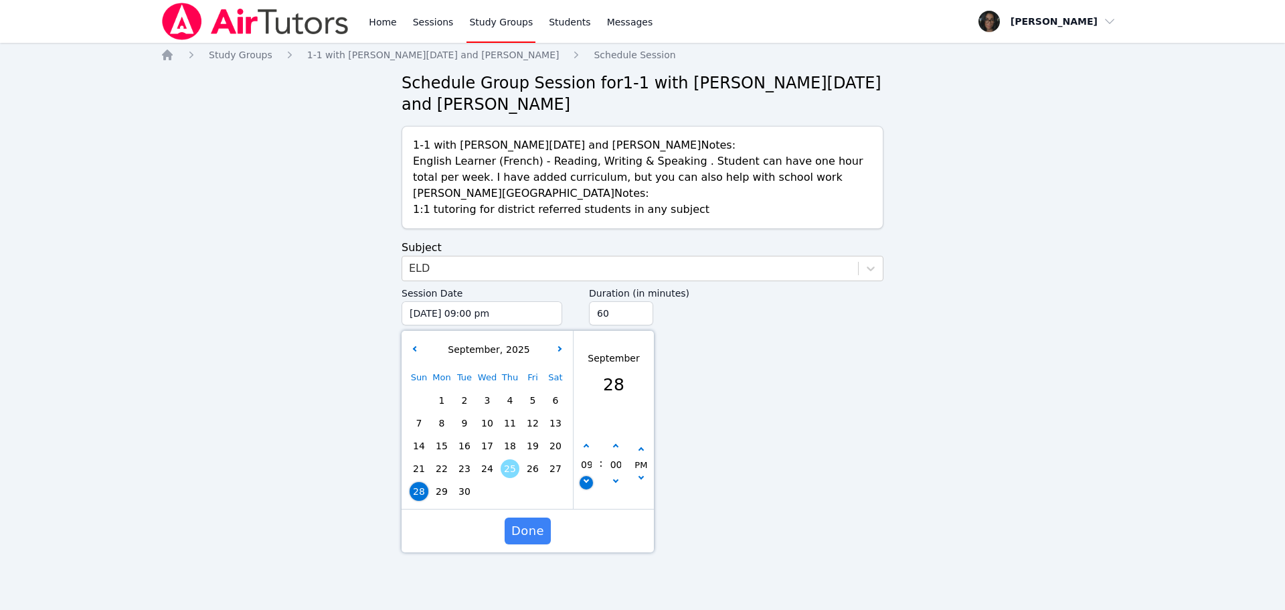
click at [588, 464] on button "button" at bounding box center [586, 482] width 13 height 13
type input "09/28/2025 08:00 pm"
type input "08"
click at [588, 464] on button "button" at bounding box center [586, 482] width 13 height 13
type input "09/28/2025 07:00 pm"
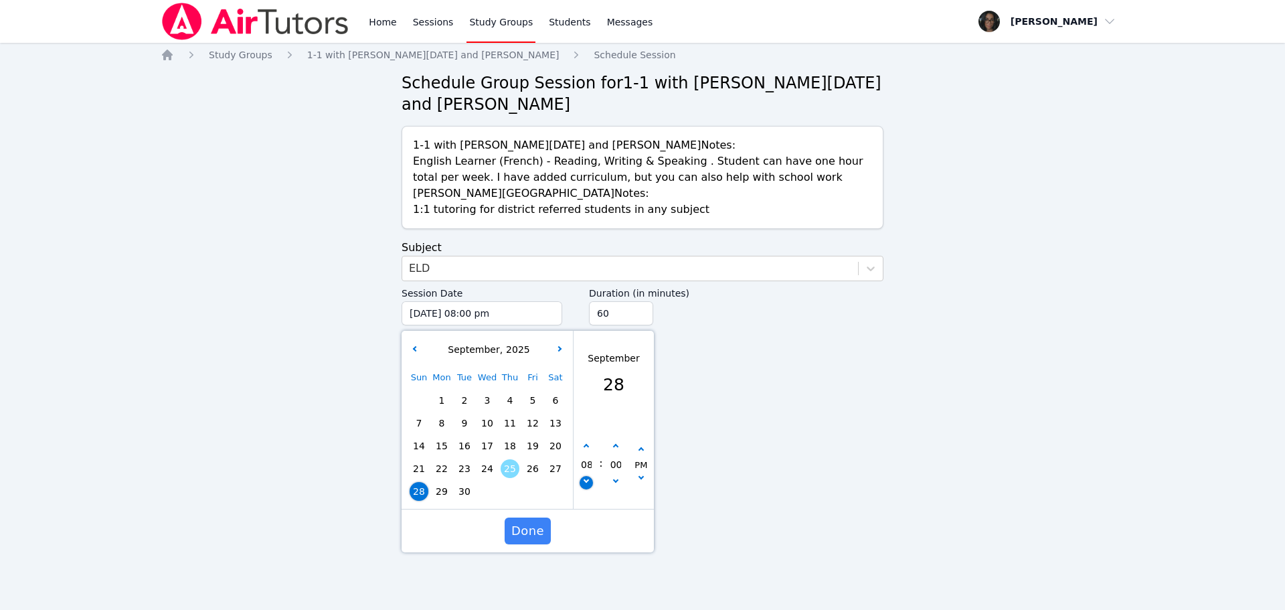
type input "07"
click at [588, 464] on button "button" at bounding box center [586, 482] width 13 height 13
type input "09/28/2025 06:00 pm"
type input "06"
click at [588, 464] on button "button" at bounding box center [586, 482] width 13 height 13
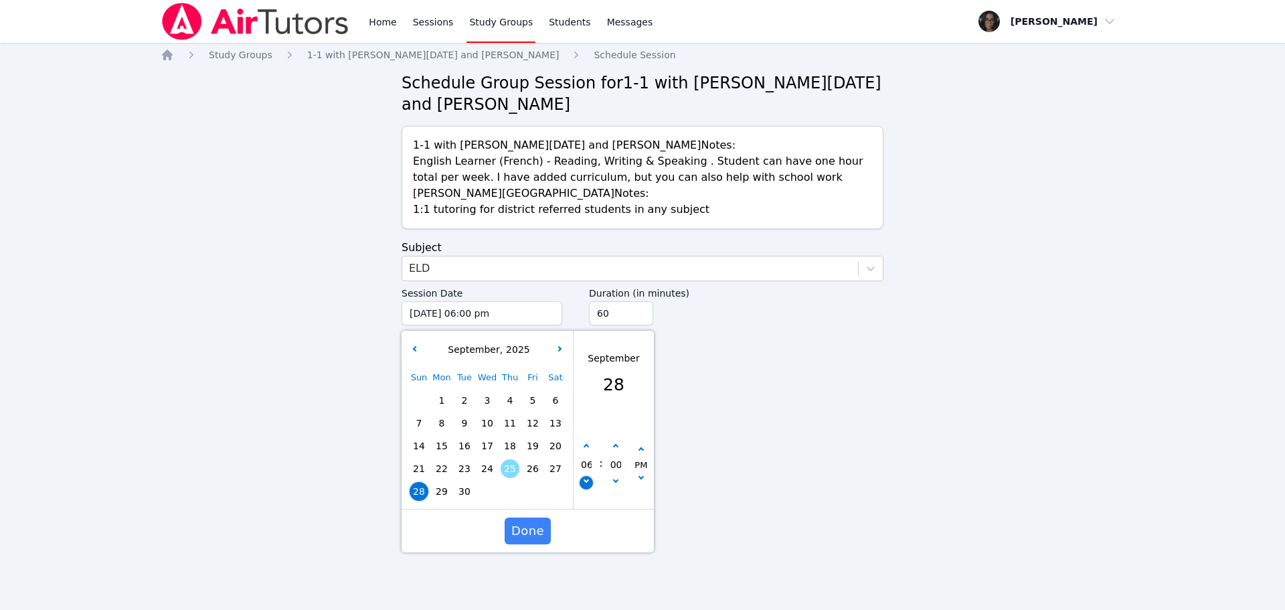
type input "09/28/2025 05:00 pm"
type input "05"
click at [588, 464] on button "button" at bounding box center [586, 482] width 13 height 13
type input "09/28/2025 04:00 pm"
type input "04"
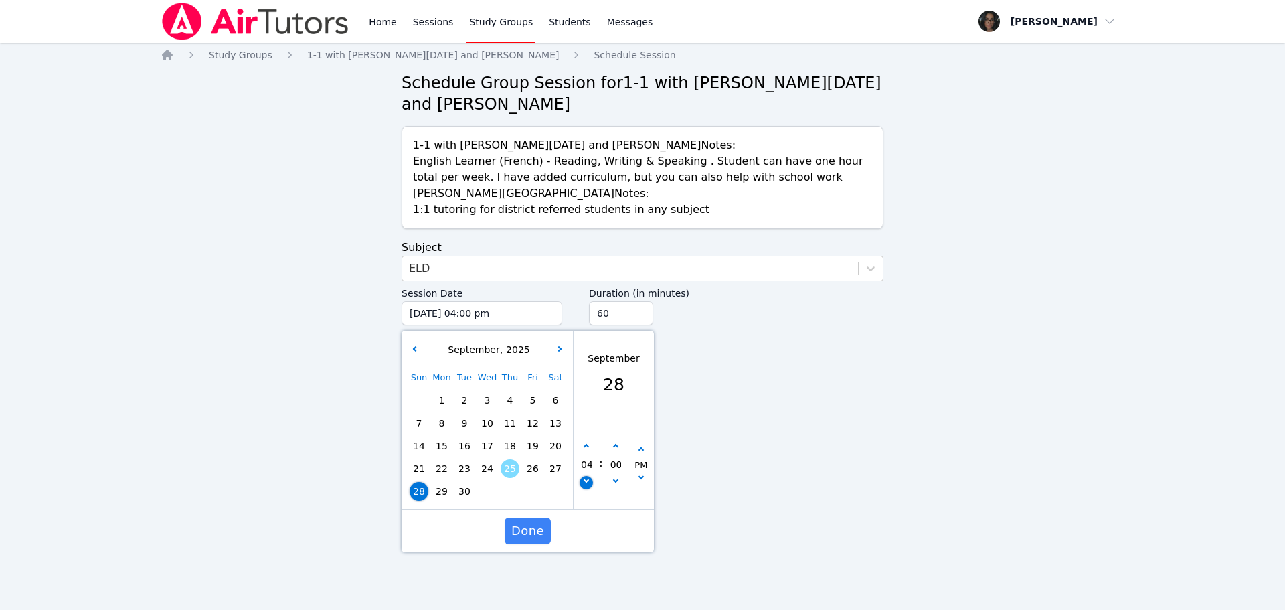
click at [588, 464] on button "button" at bounding box center [586, 482] width 13 height 13
type input "09/28/2025 03:00 pm"
type input "03"
click at [591, 444] on button "button" at bounding box center [586, 446] width 13 height 13
type input "09/28/2025 04:00 pm"
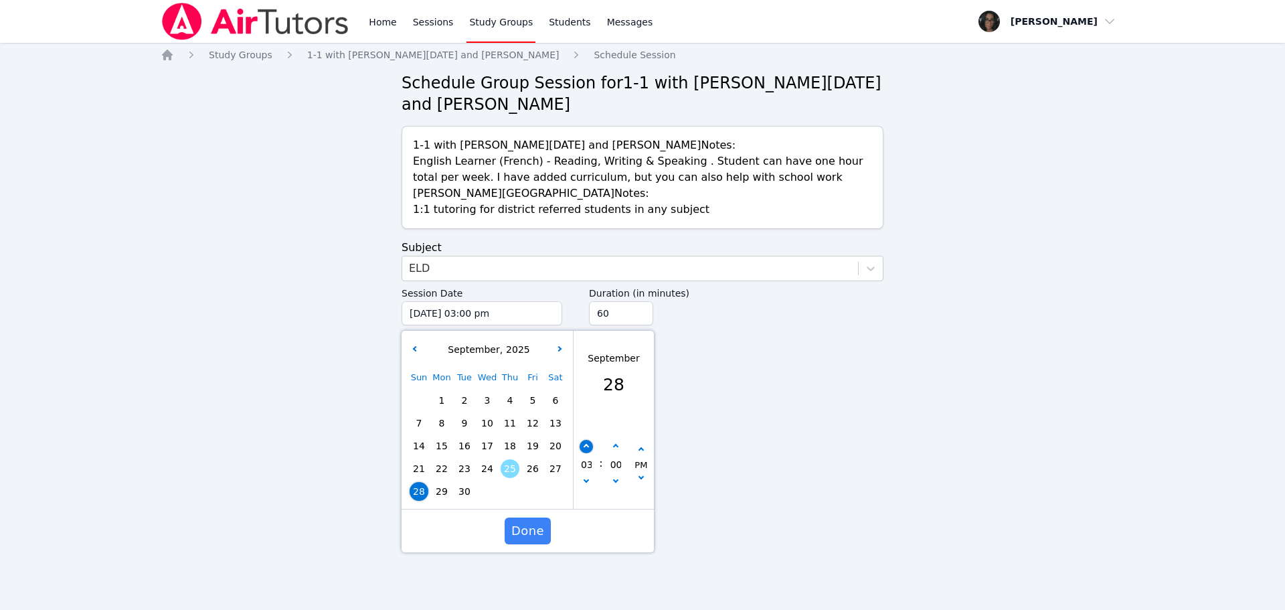
type input "04"
click at [591, 444] on button "button" at bounding box center [586, 446] width 13 height 13
type input "09/28/2025 05:00 pm"
type input "05"
click at [591, 444] on button "button" at bounding box center [586, 446] width 13 height 13
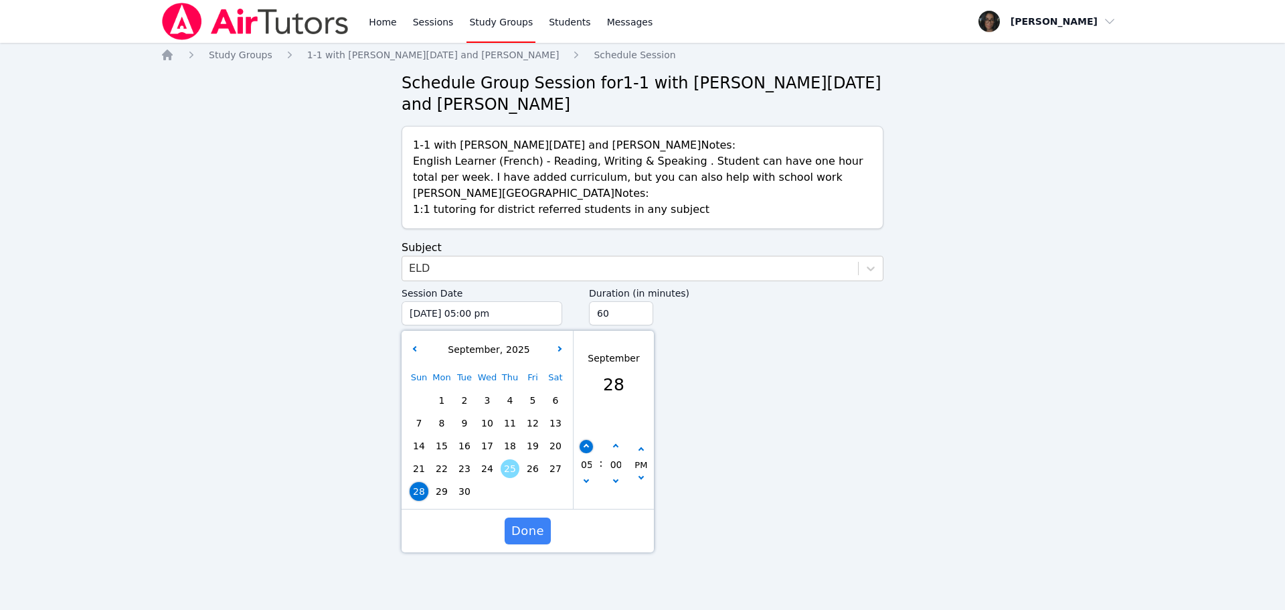
type input "09/28/2025 06:00 pm"
type input "06"
click at [432, 464] on div "22" at bounding box center [441, 468] width 23 height 23
click at [444, 464] on span "29" at bounding box center [441, 491] width 19 height 19
click at [588, 446] on icon "button" at bounding box center [586, 446] width 5 height 5
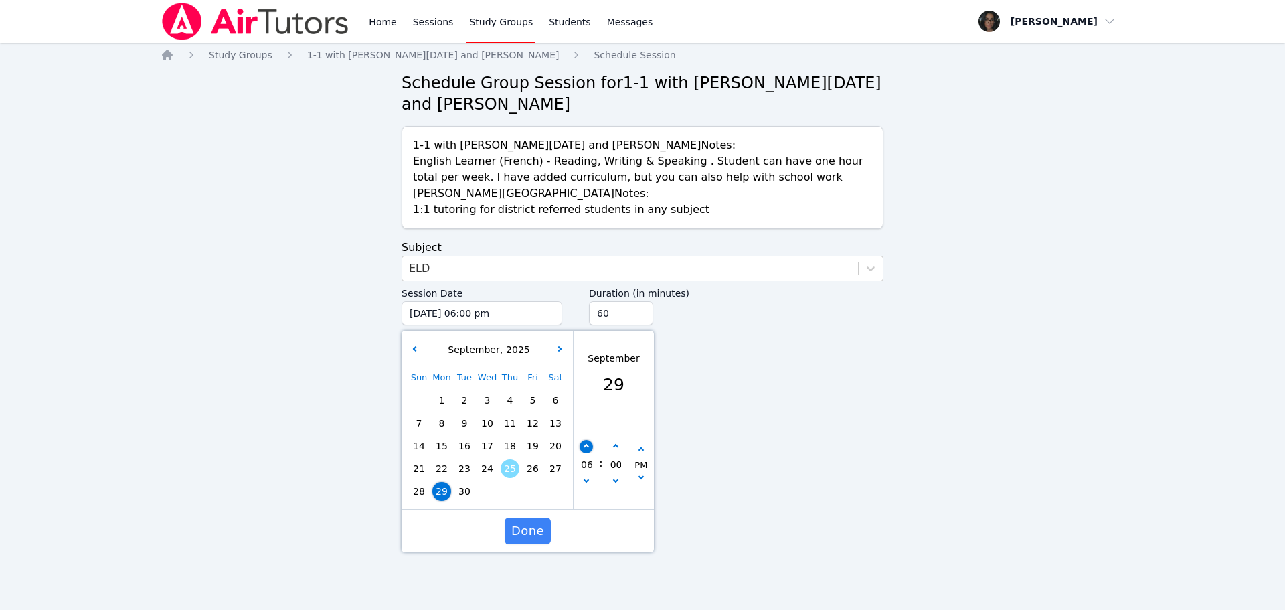
type input "09/29/2025 07:00 pm"
type input "07"
click at [586, 448] on icon "button" at bounding box center [586, 446] width 5 height 5
type input "09/29/2025 08:00 pm"
type input "08"
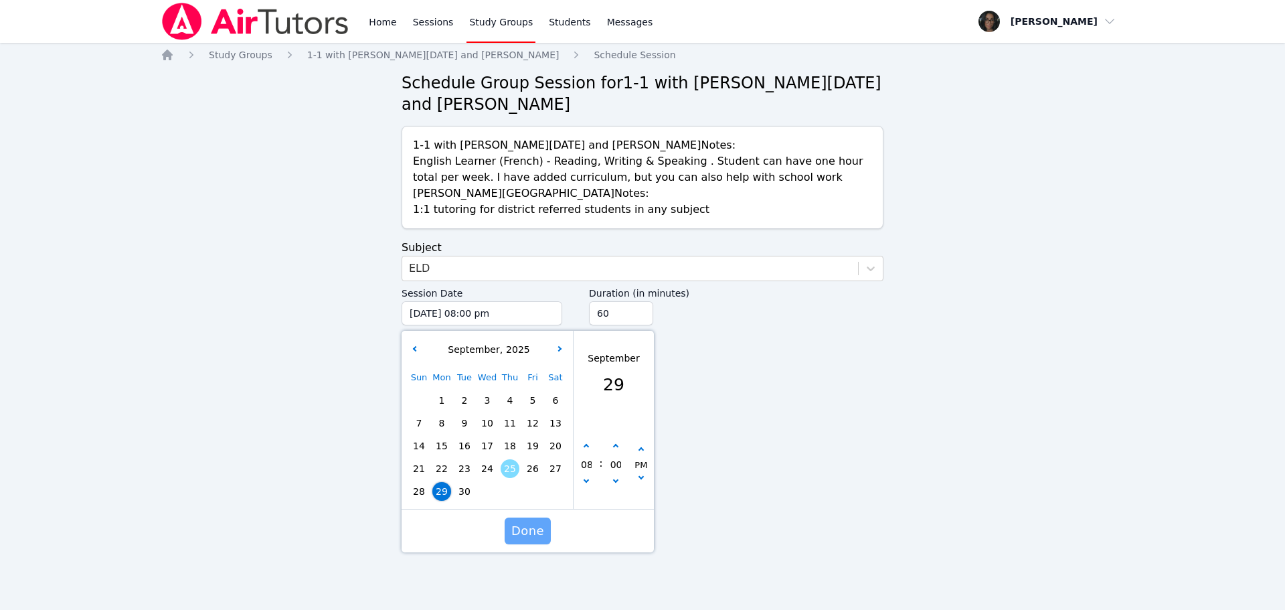
click at [535, 464] on span "Done" at bounding box center [527, 530] width 33 height 19
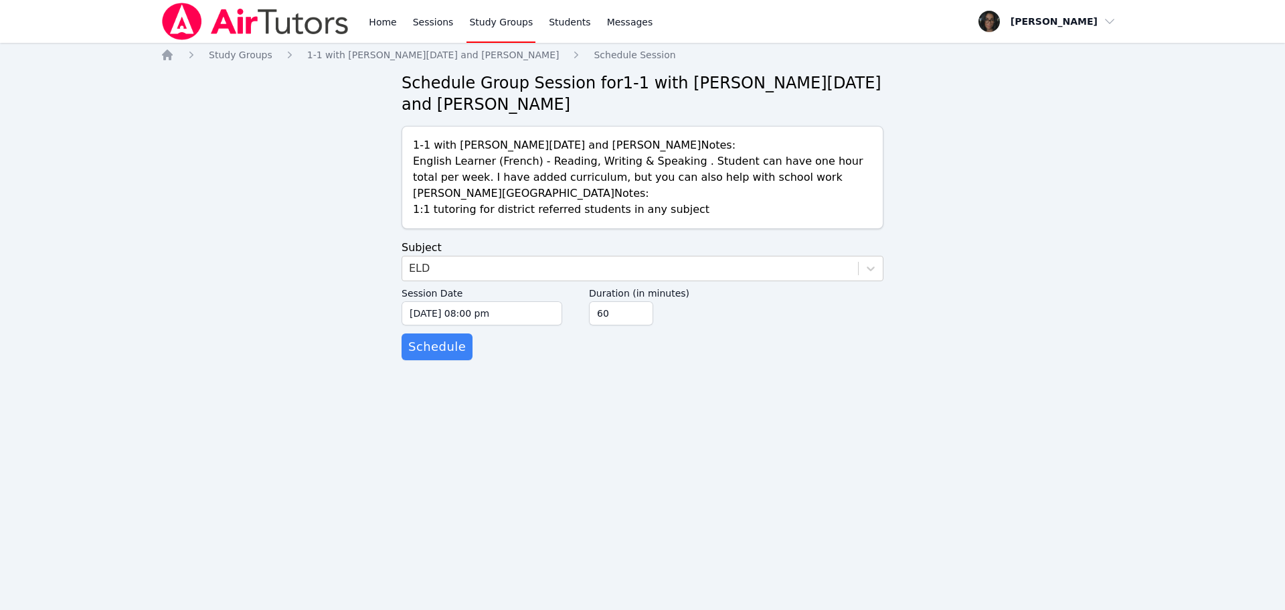
click at [530, 349] on form "Subject ELD Session Date 09/29/2025 08:00 pm 9/29/2025 8:00 pm Duration (in min…" at bounding box center [643, 300] width 482 height 120
click at [614, 318] on input "60" at bounding box center [621, 313] width 64 height 24
click at [643, 321] on input "60" at bounding box center [621, 313] width 64 height 24
click at [641, 316] on input "45" at bounding box center [621, 313] width 64 height 24
click at [641, 316] on input "30" at bounding box center [621, 313] width 64 height 24
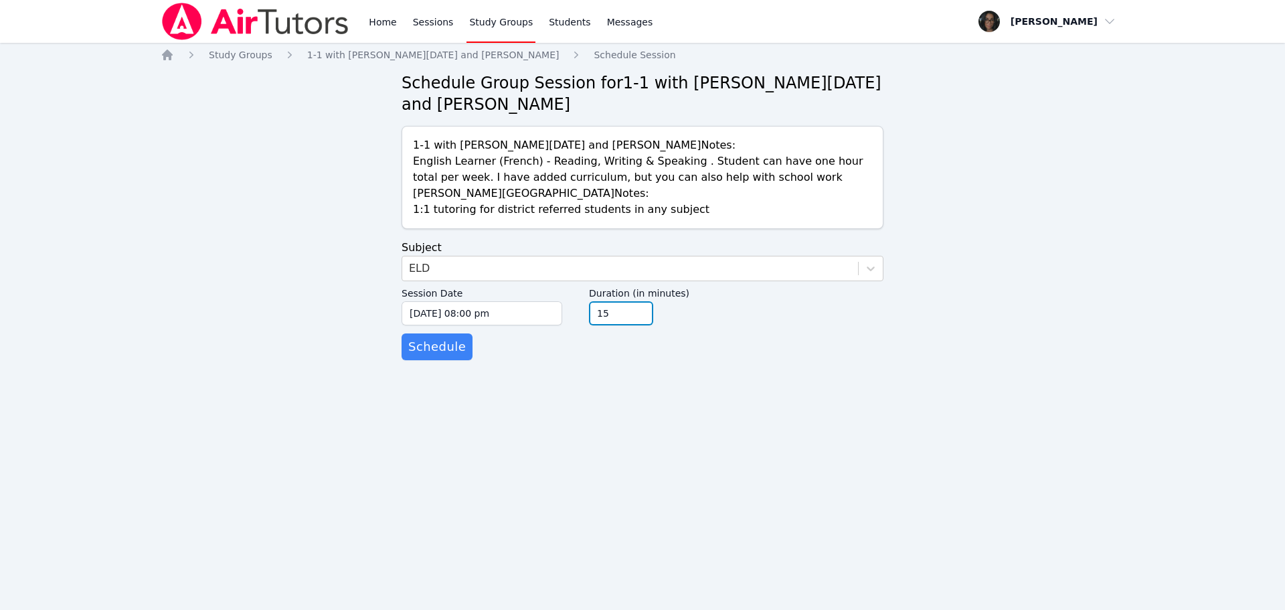
click at [641, 316] on input "15" at bounding box center [621, 313] width 64 height 24
type input "30"
click at [640, 307] on input "30" at bounding box center [621, 313] width 64 height 24
click at [412, 345] on span "Schedule" at bounding box center [437, 346] width 58 height 19
